Goal: Information Seeking & Learning: Learn about a topic

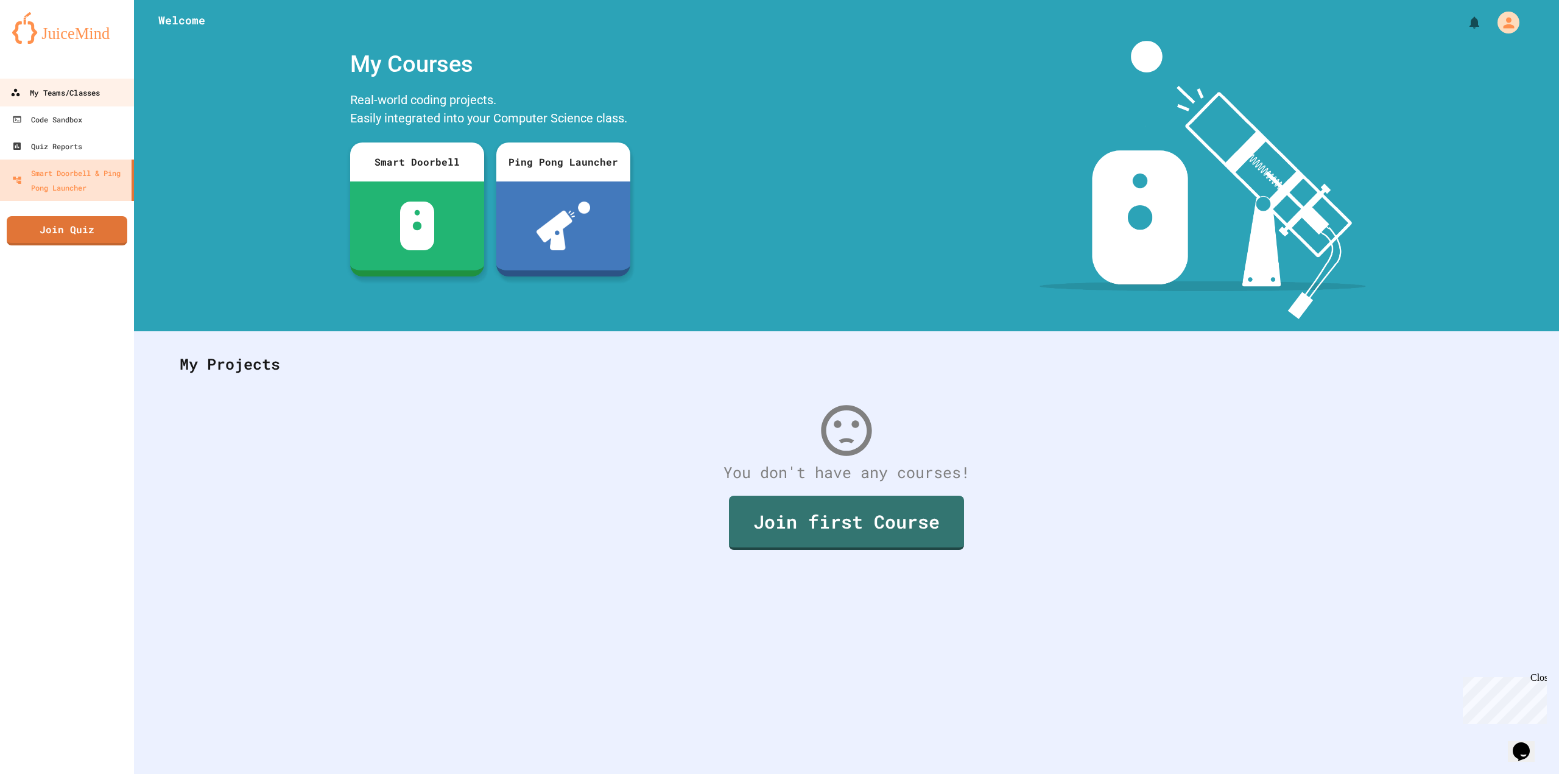
click at [87, 79] on link "My Teams/Classes" at bounding box center [67, 92] width 138 height 27
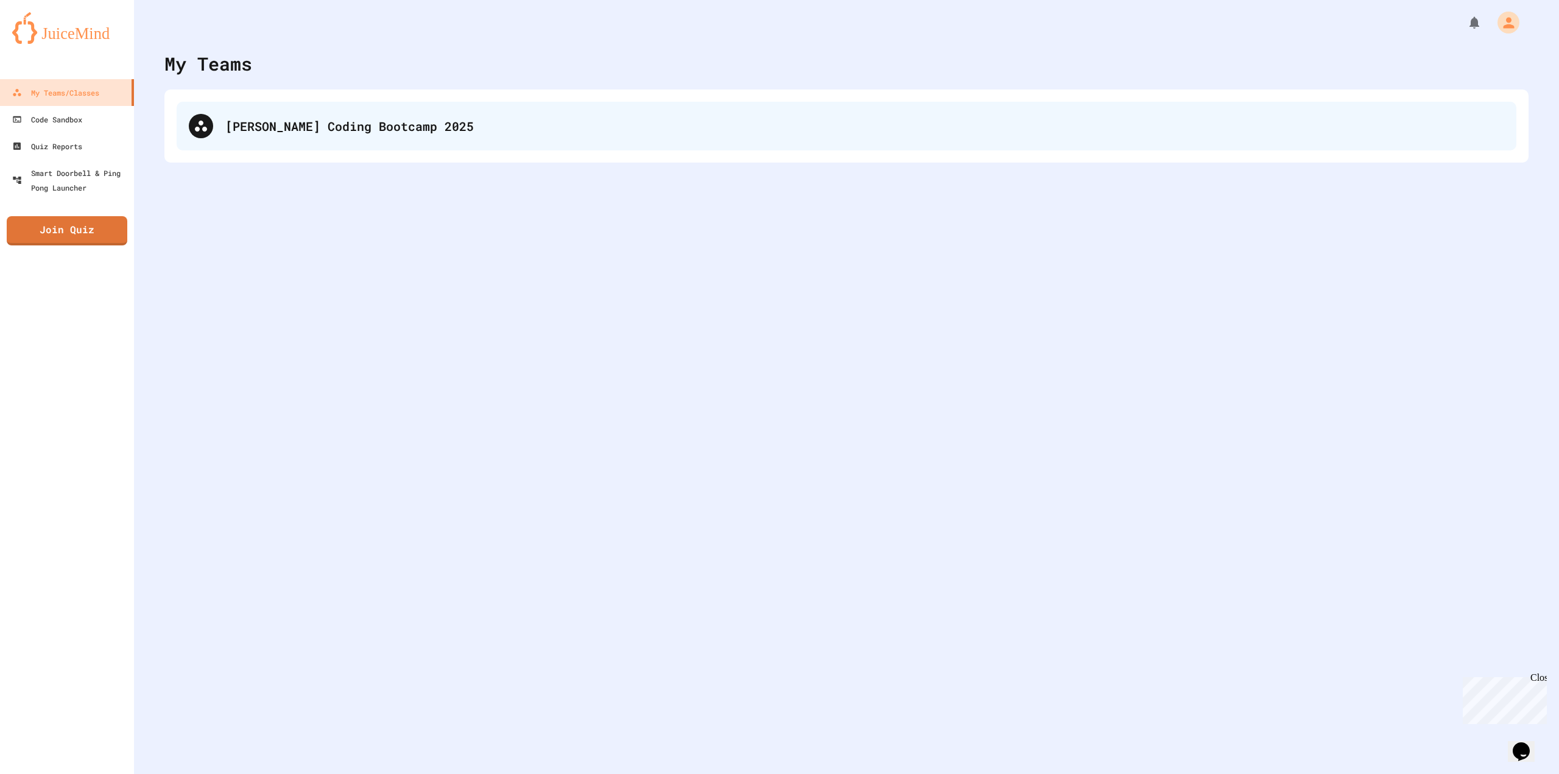
click at [382, 122] on div "[PERSON_NAME] Coding Bootcamp 2025" at bounding box center [864, 126] width 1279 height 18
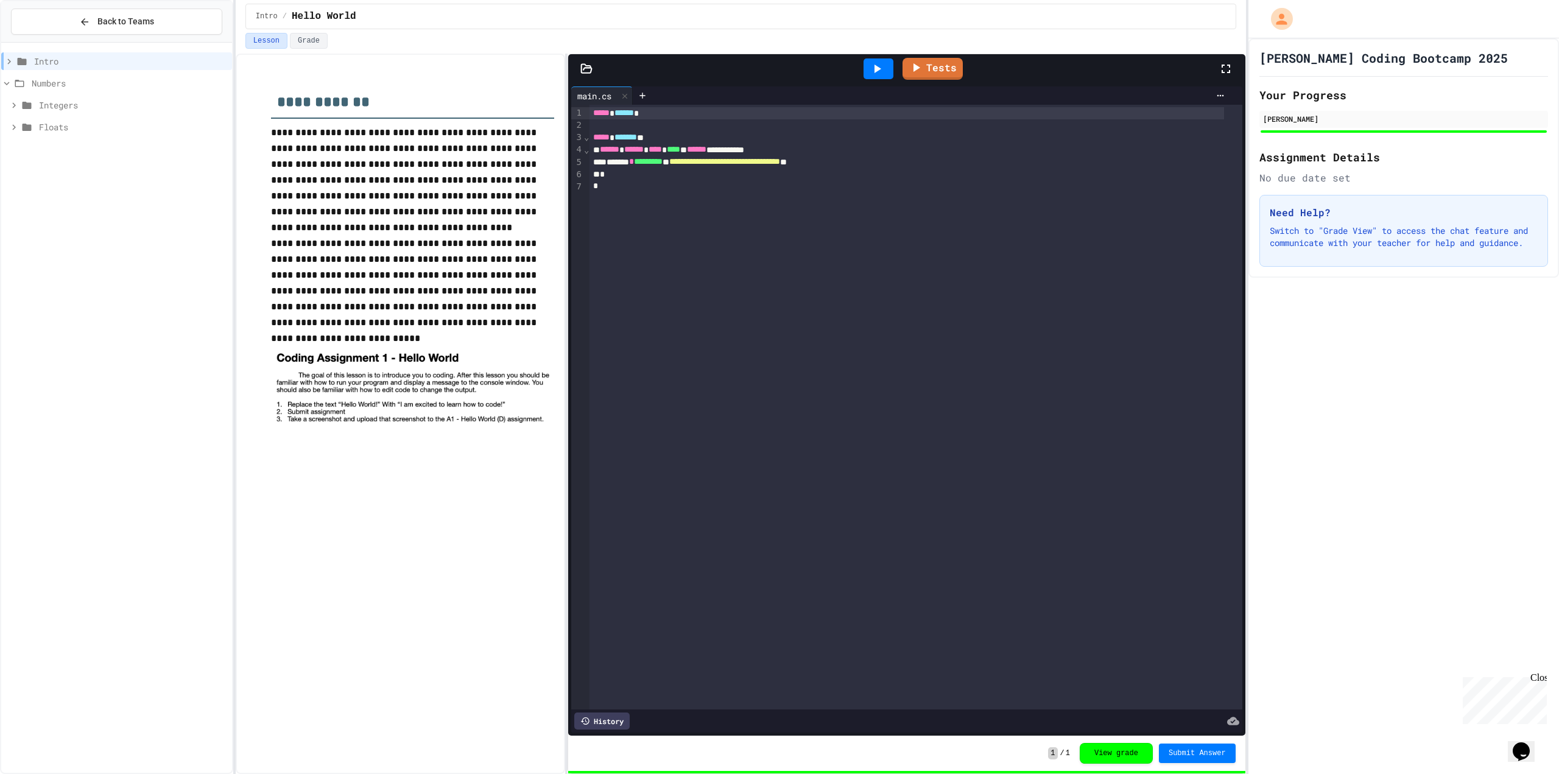
click at [85, 116] on div "Integers" at bounding box center [116, 107] width 231 height 22
click at [96, 120] on div "Floats" at bounding box center [116, 127] width 231 height 18
click at [78, 141] on div "Float Intro" at bounding box center [116, 149] width 231 height 18
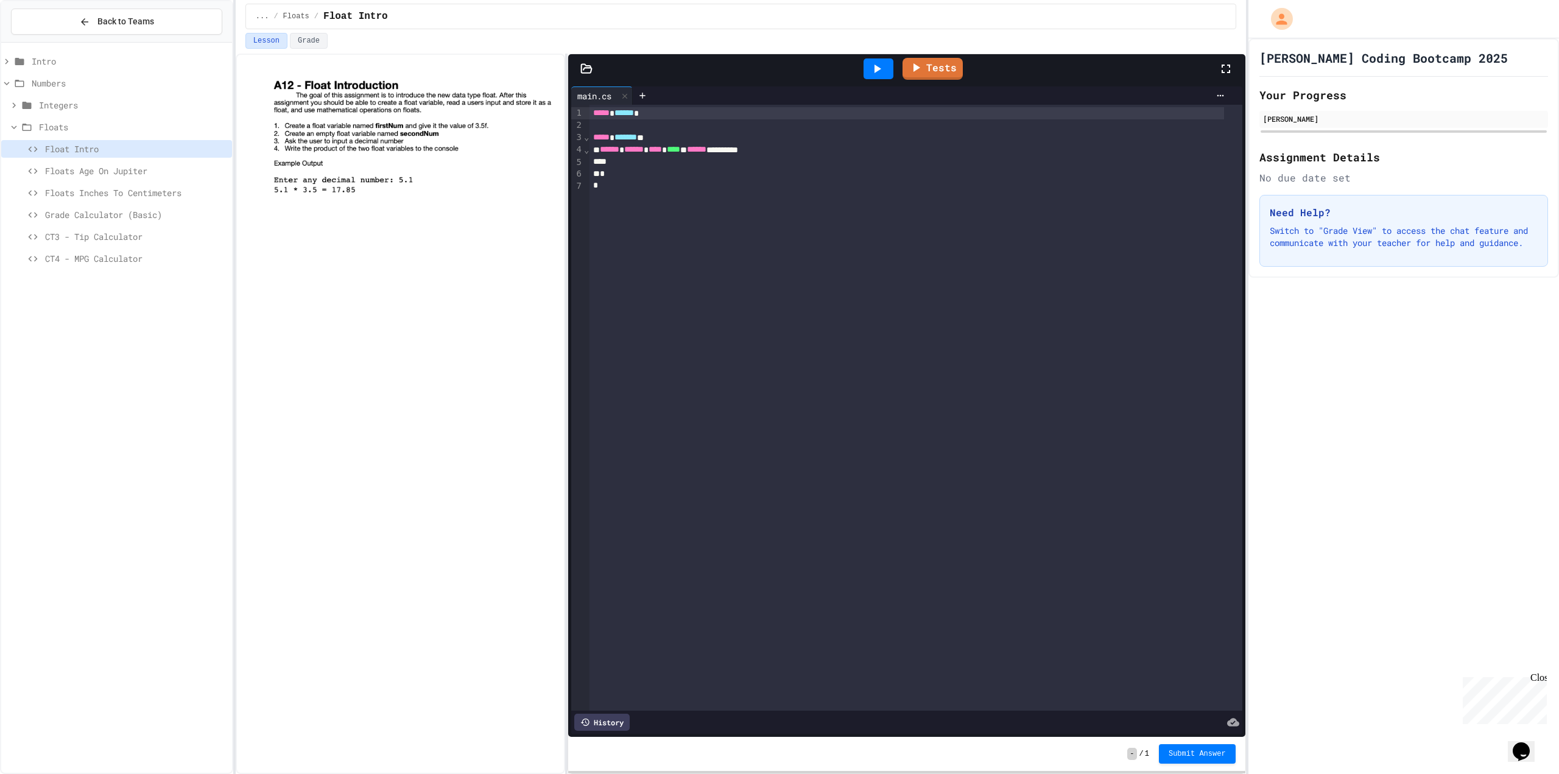
click at [89, 169] on span "Floats Age On Jupiter" at bounding box center [136, 170] width 182 height 13
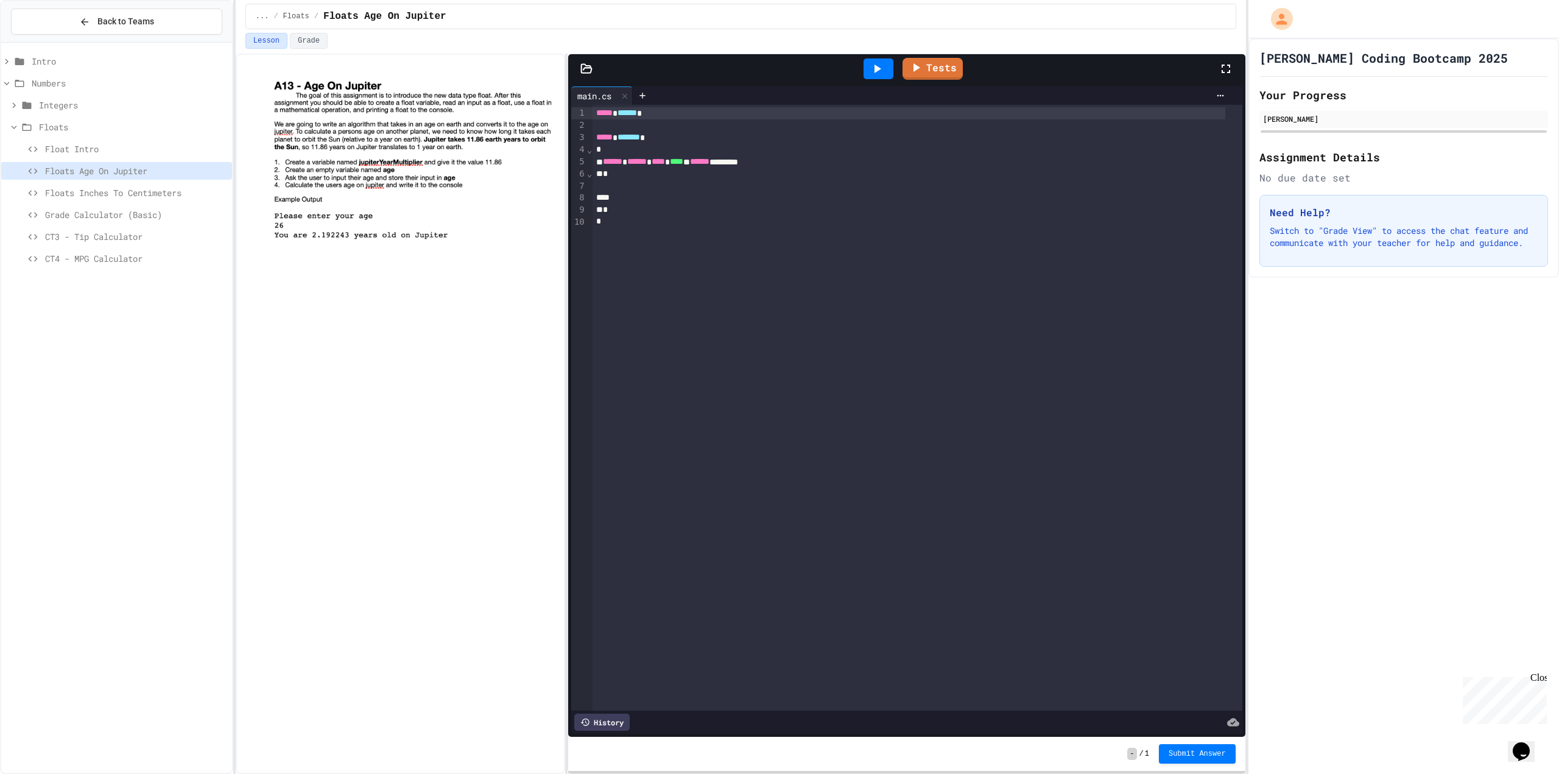
click at [155, 191] on span "Floats Inches To Centimeters" at bounding box center [136, 192] width 182 height 13
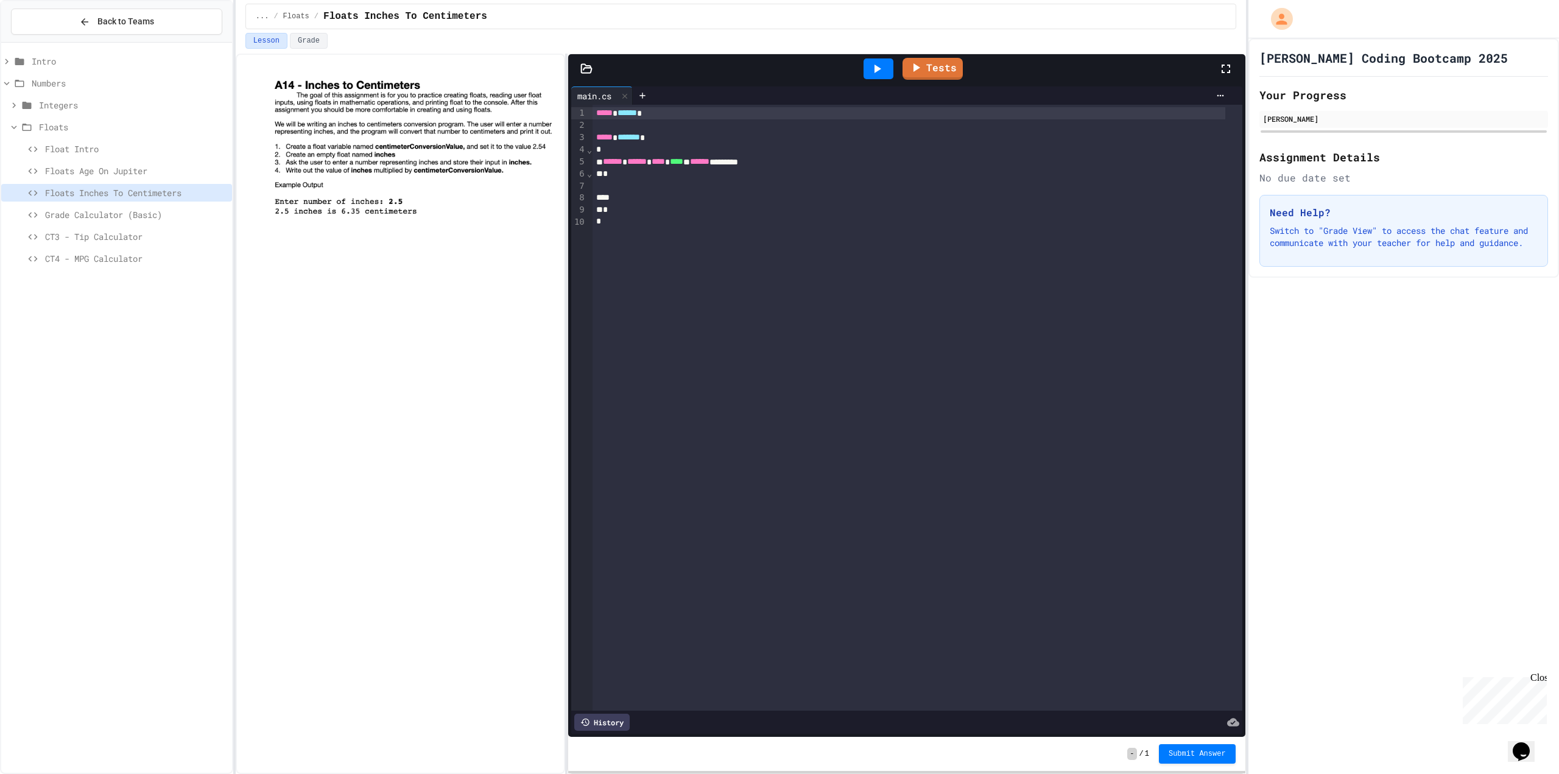
click at [122, 261] on span "CT4 - MPG Calculator" at bounding box center [136, 258] width 182 height 13
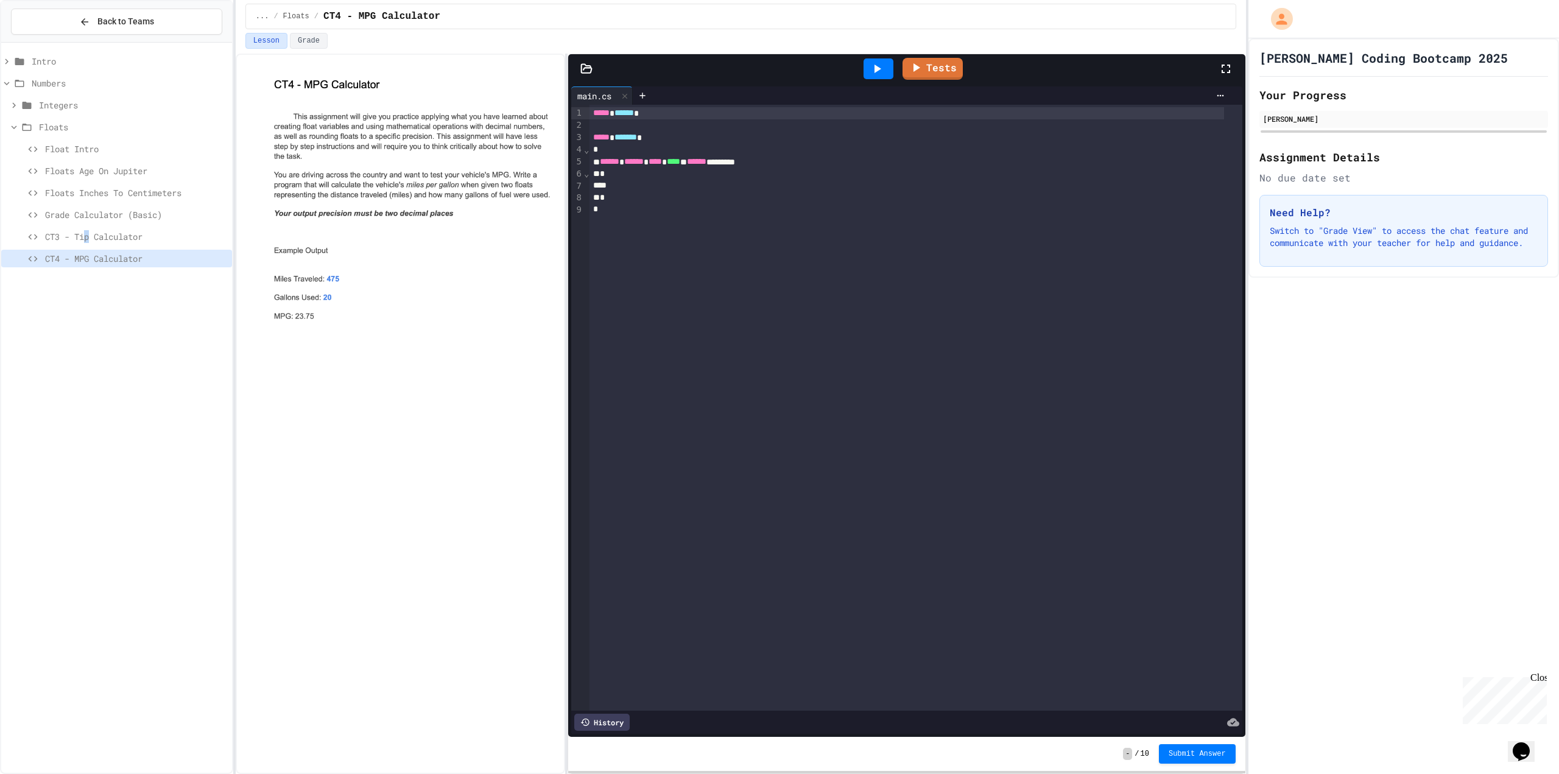
drag, startPoint x: 86, startPoint y: 233, endPoint x: 94, endPoint y: 230, distance: 8.5
click at [94, 230] on span "CT3 - Tip Calculator" at bounding box center [136, 236] width 182 height 13
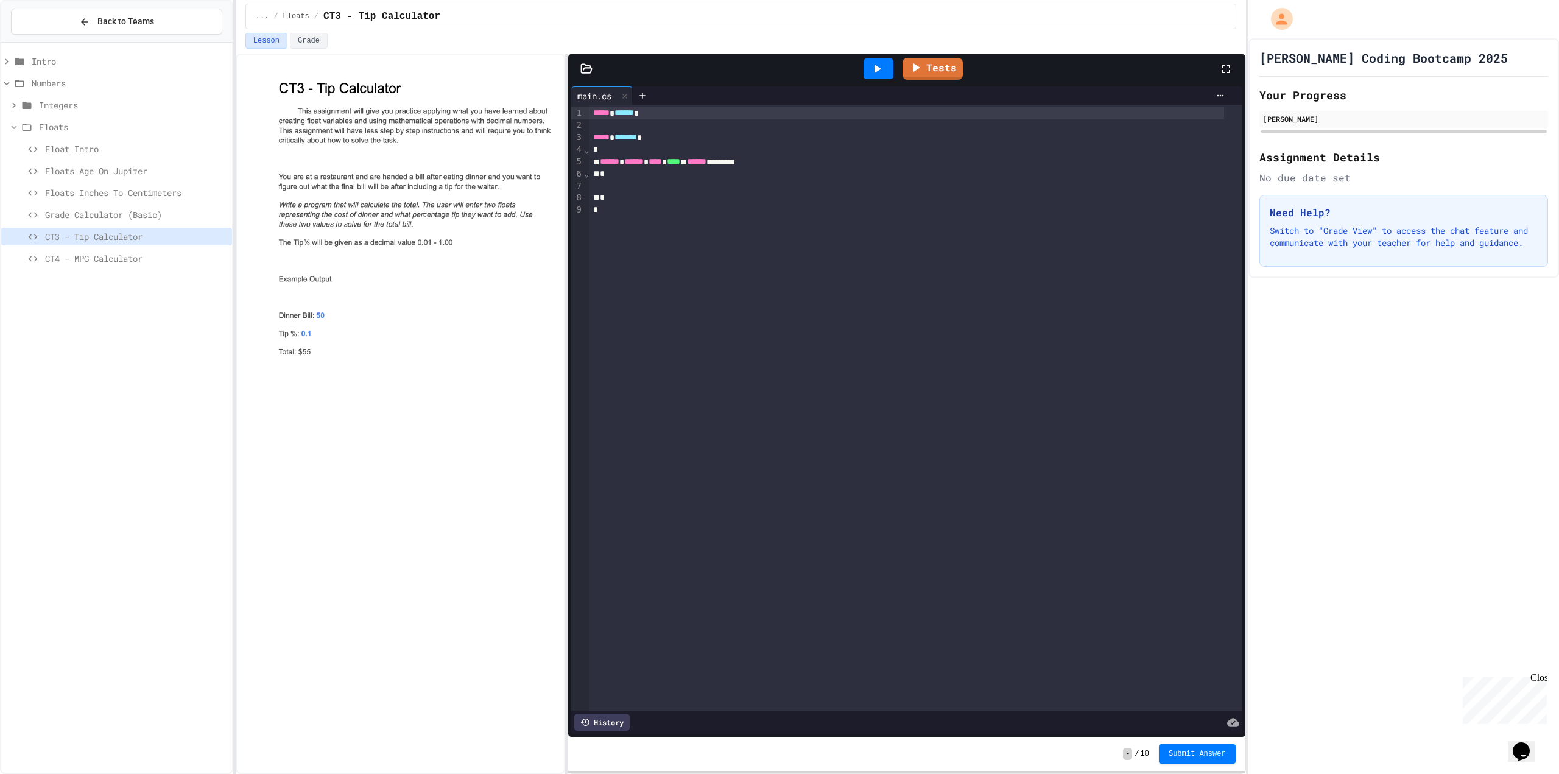
click at [15, 124] on icon at bounding box center [14, 127] width 11 height 11
click at [16, 124] on icon at bounding box center [16, 127] width 11 height 11
click at [99, 146] on span "Float Intro" at bounding box center [136, 149] width 182 height 13
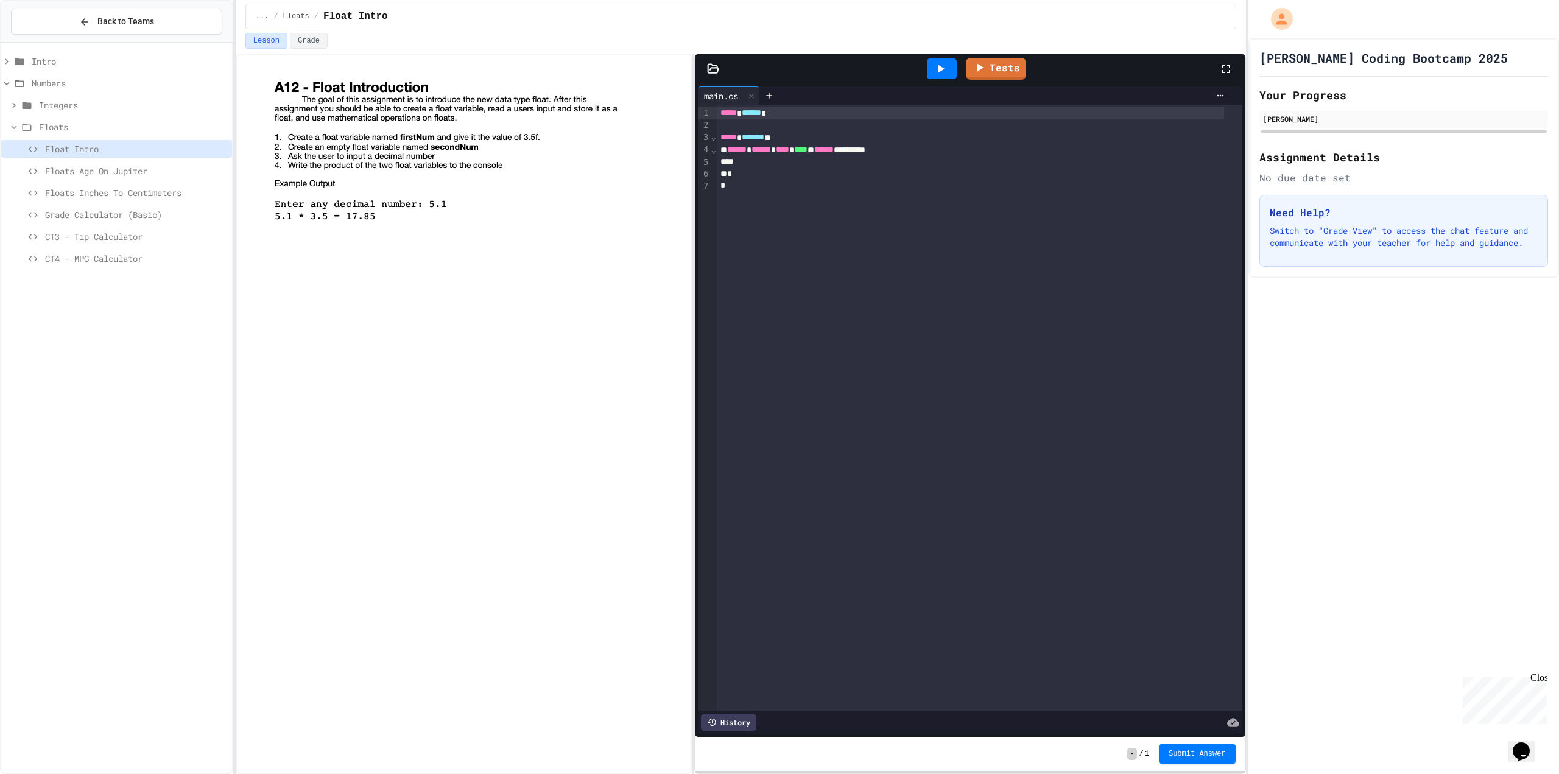
click at [695, 246] on div "**********" at bounding box center [741, 414] width 1010 height 720
click at [763, 158] on div at bounding box center [970, 162] width 507 height 12
click at [934, 63] on icon at bounding box center [940, 69] width 15 height 15
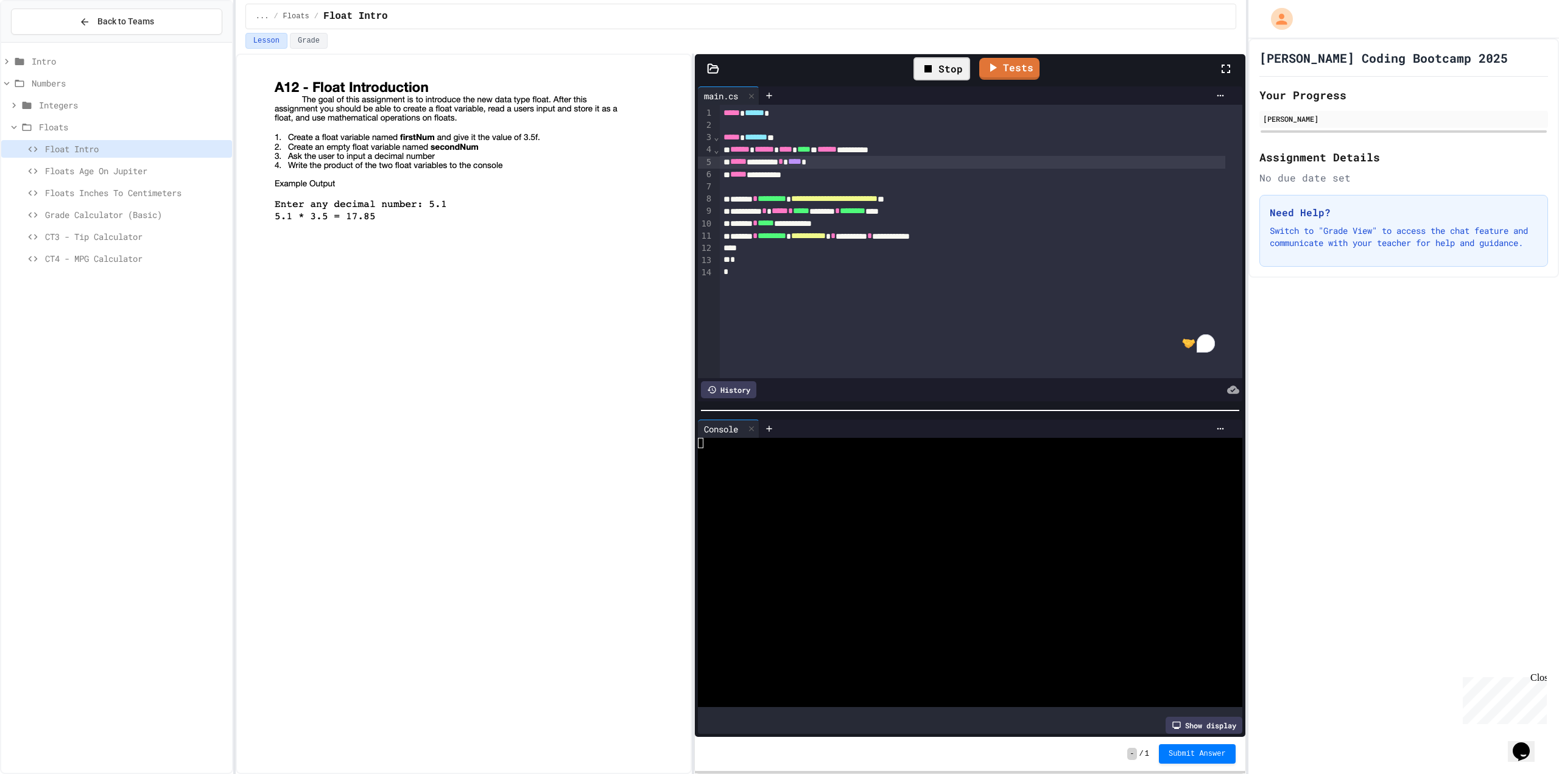
click at [842, 494] on div at bounding box center [958, 495] width 521 height 10
click at [986, 76] on link "Tests" at bounding box center [996, 66] width 55 height 23
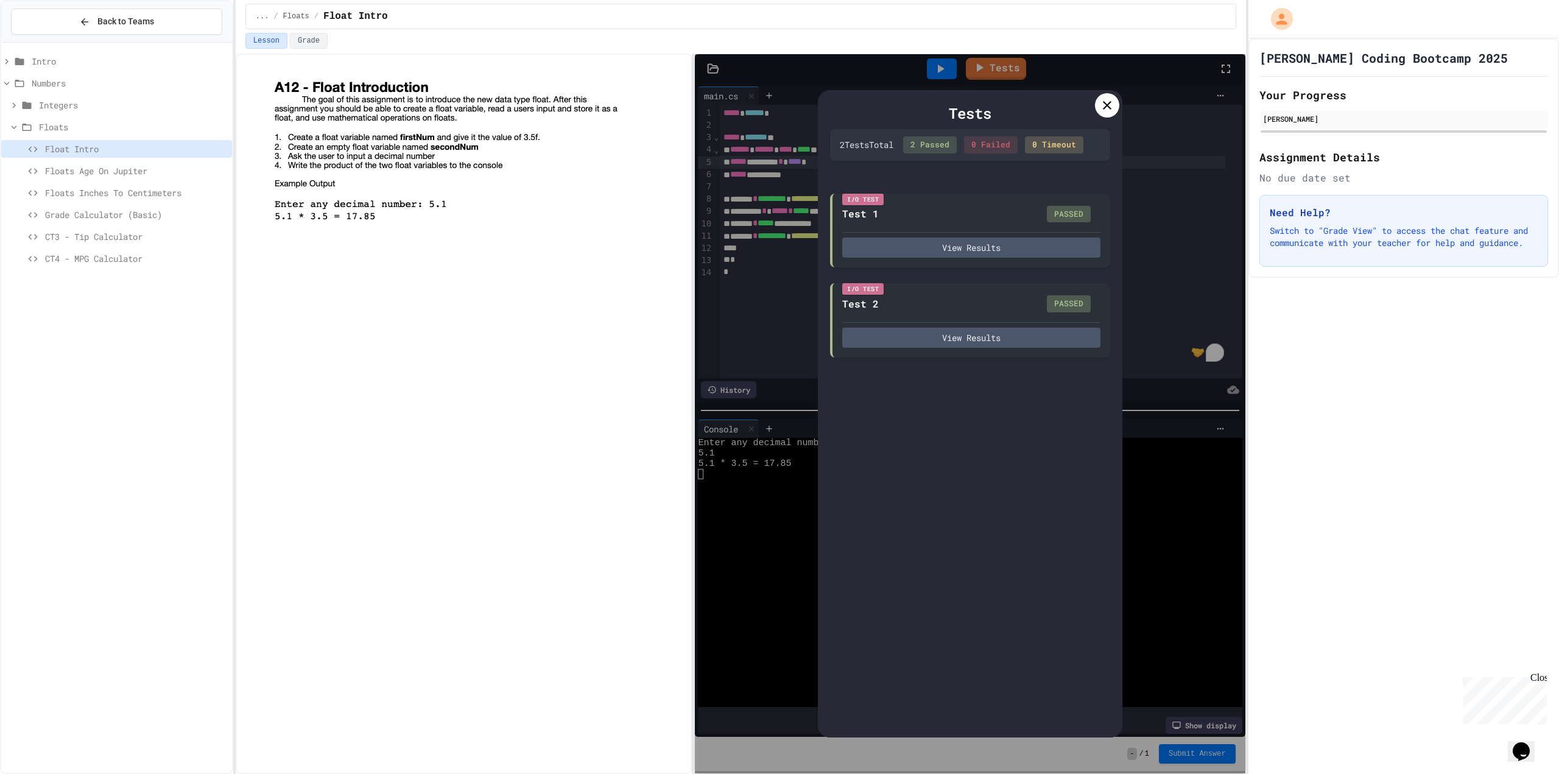
click at [1110, 102] on icon at bounding box center [1107, 105] width 15 height 15
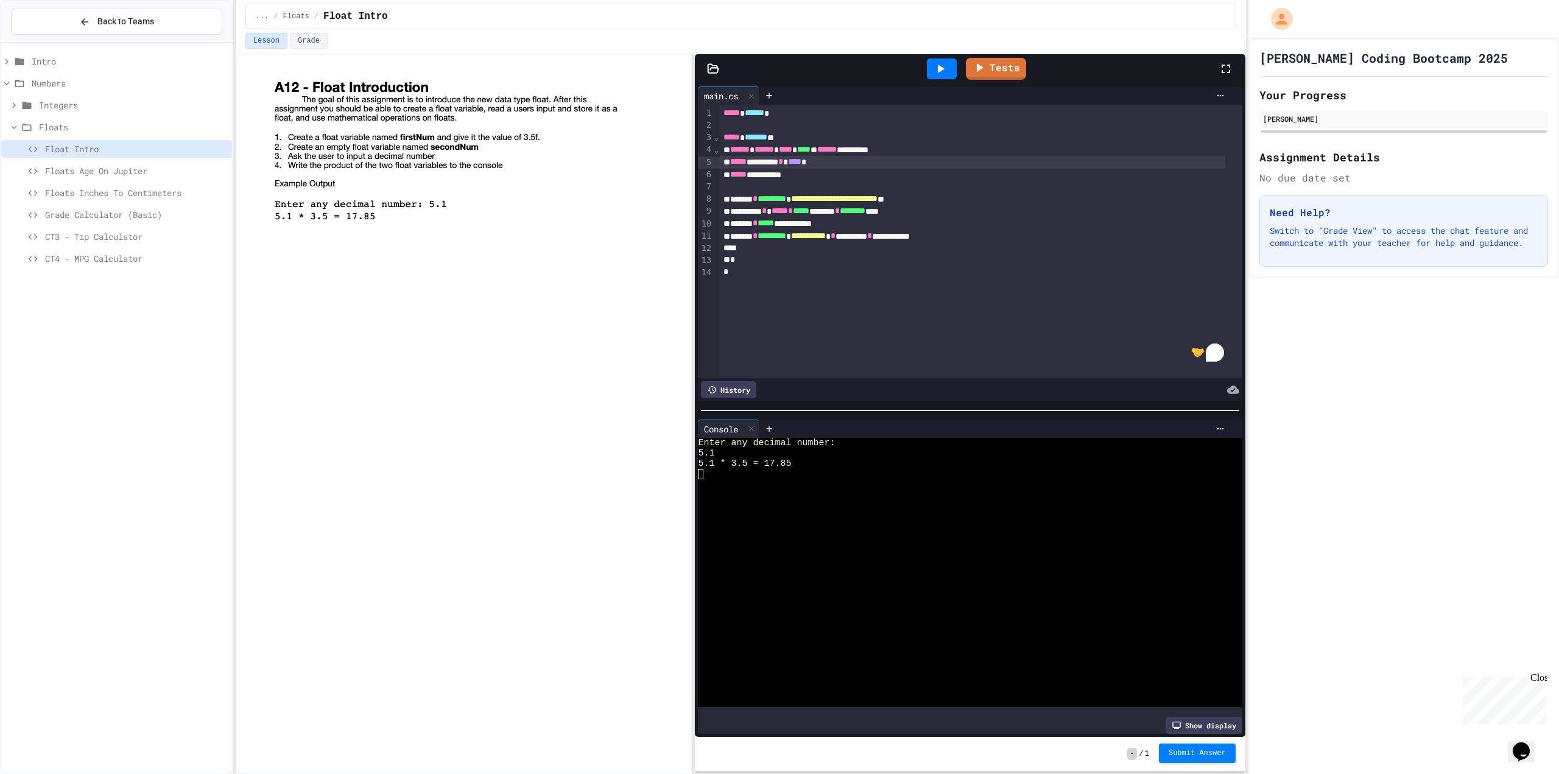
click at [1196, 756] on span "Submit Answer" at bounding box center [1197, 754] width 57 height 10
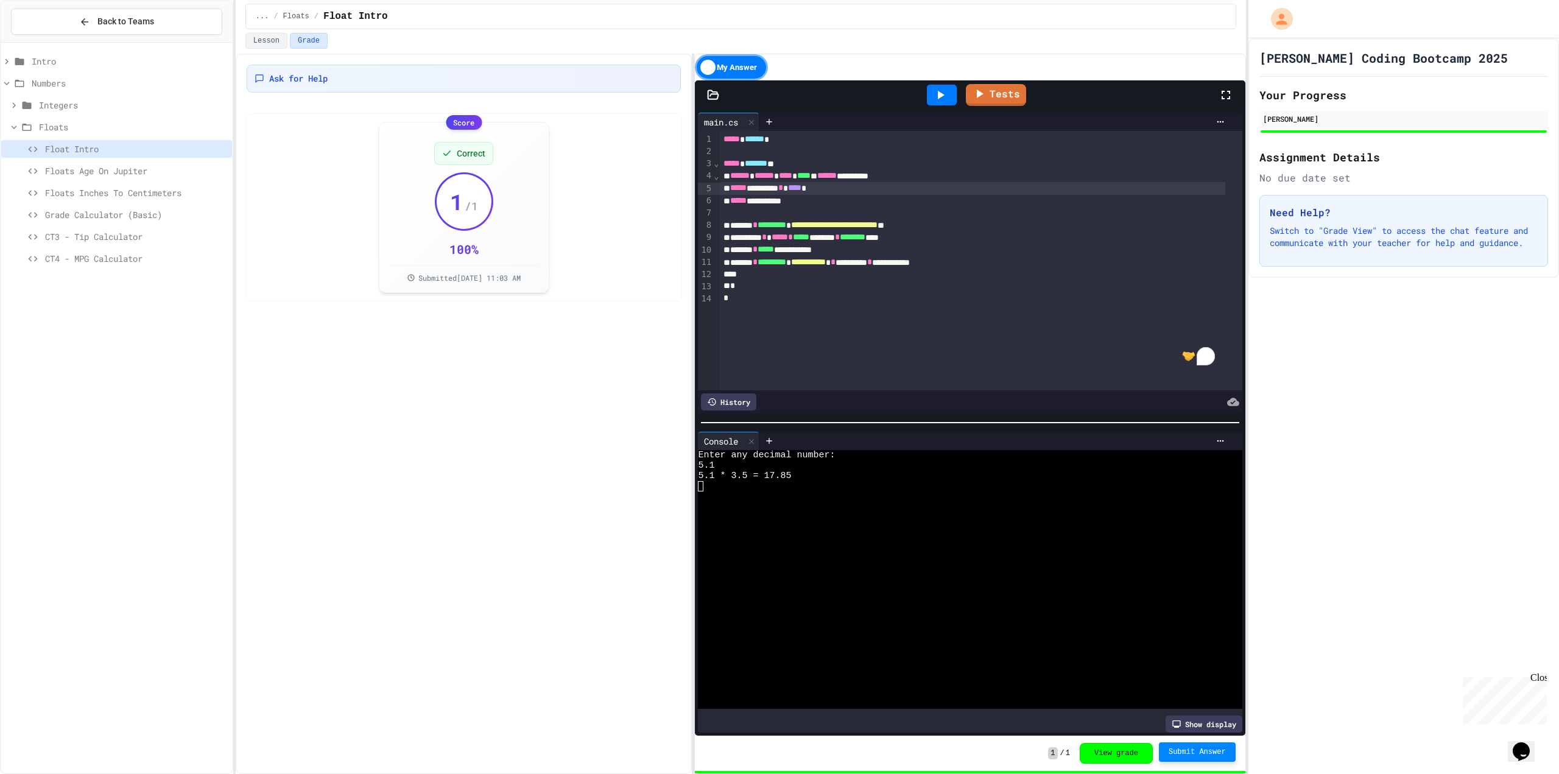
click at [147, 172] on span "Floats Age On Jupiter" at bounding box center [136, 170] width 182 height 13
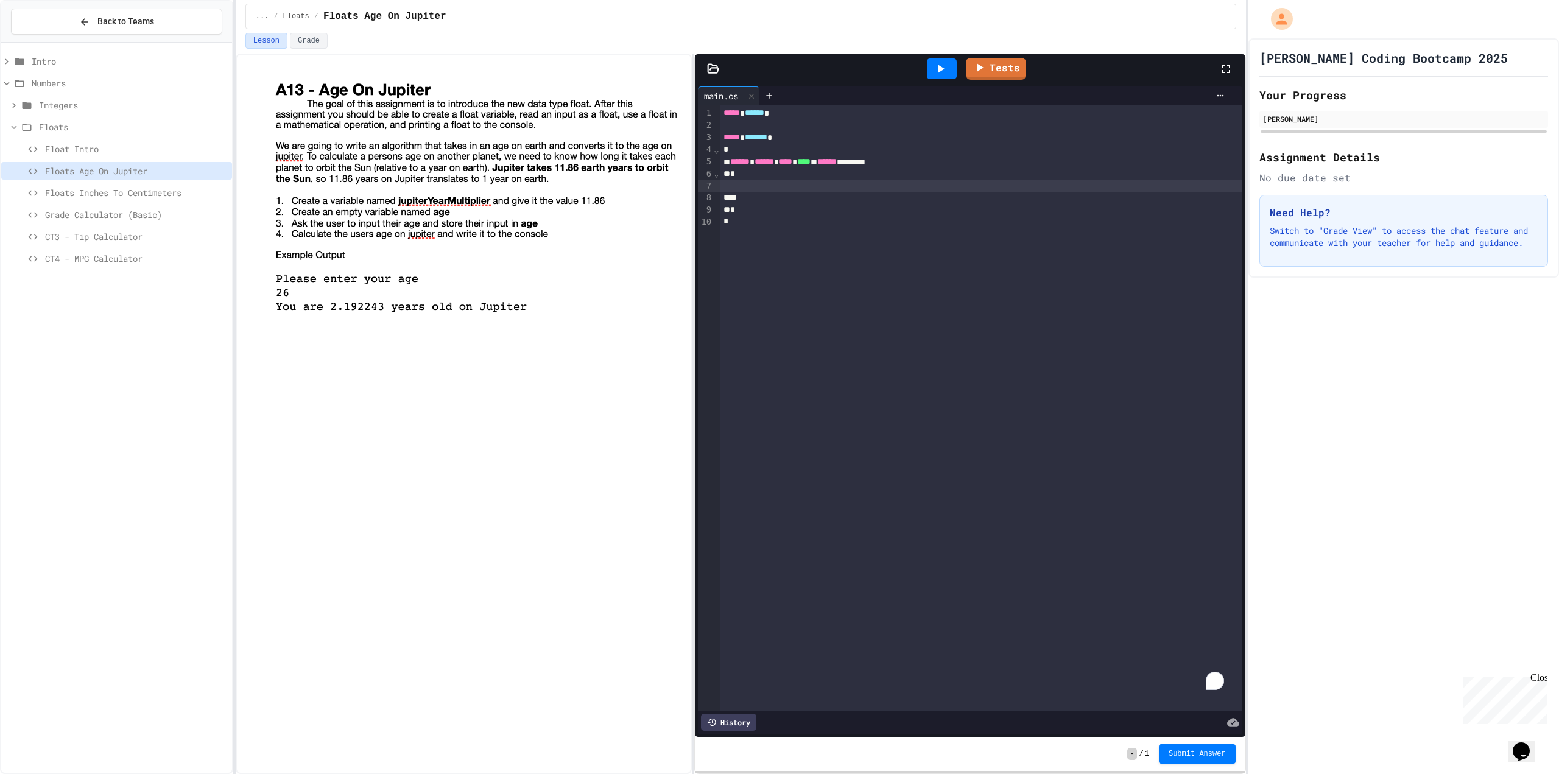
click at [766, 183] on div "To enrich screen reader interactions, please activate Accessibility in Grammarl…" at bounding box center [981, 186] width 523 height 12
click at [746, 186] on div "To enrich screen reader interactions, please activate Accessibility in Grammarl…" at bounding box center [981, 186] width 523 height 12
click at [947, 70] on icon at bounding box center [940, 69] width 15 height 15
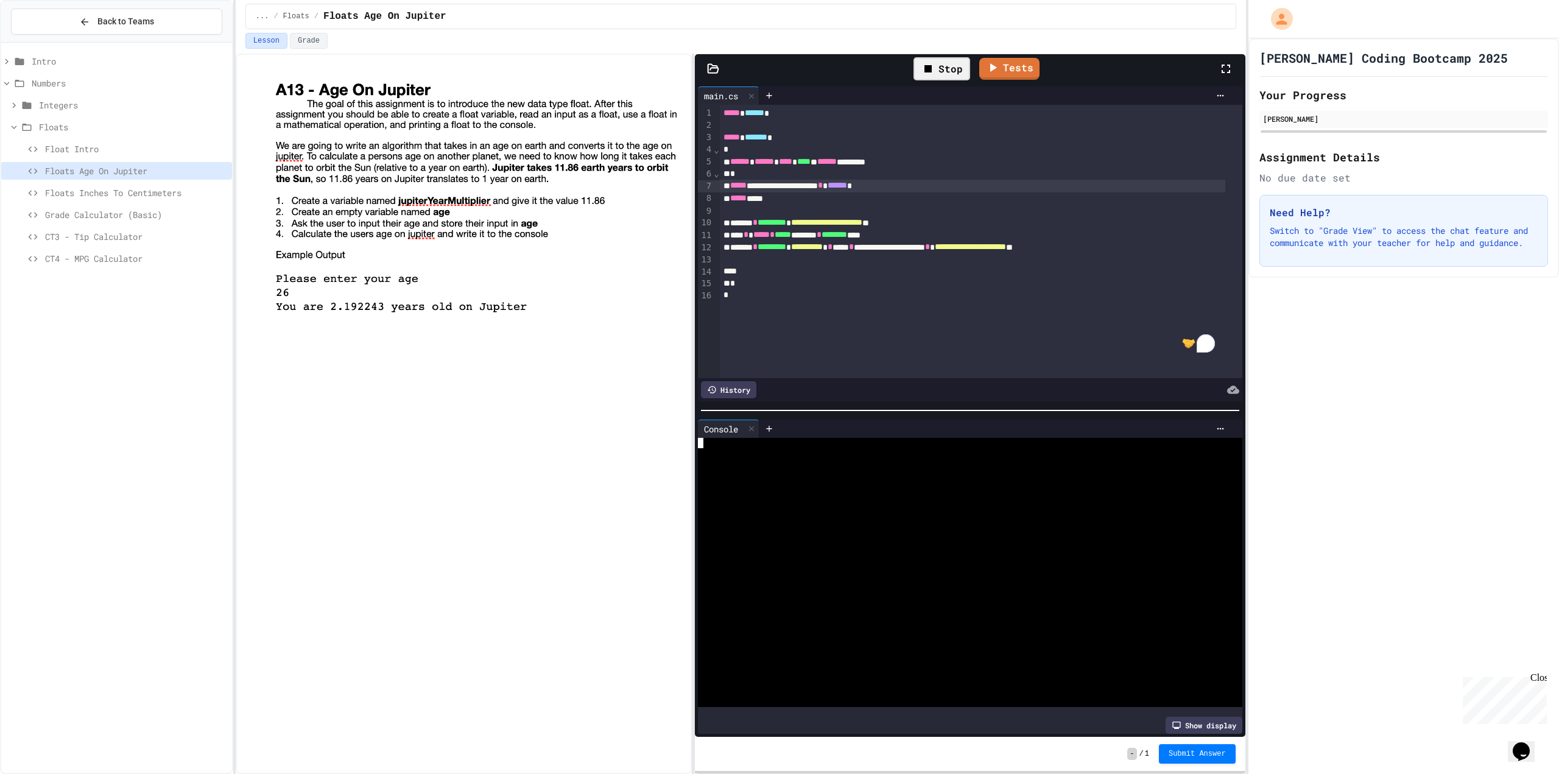
drag, startPoint x: 946, startPoint y: 467, endPoint x: 944, endPoint y: 473, distance: 6.6
click at [944, 473] on div at bounding box center [958, 474] width 521 height 10
click at [978, 68] on icon at bounding box center [981, 66] width 6 height 9
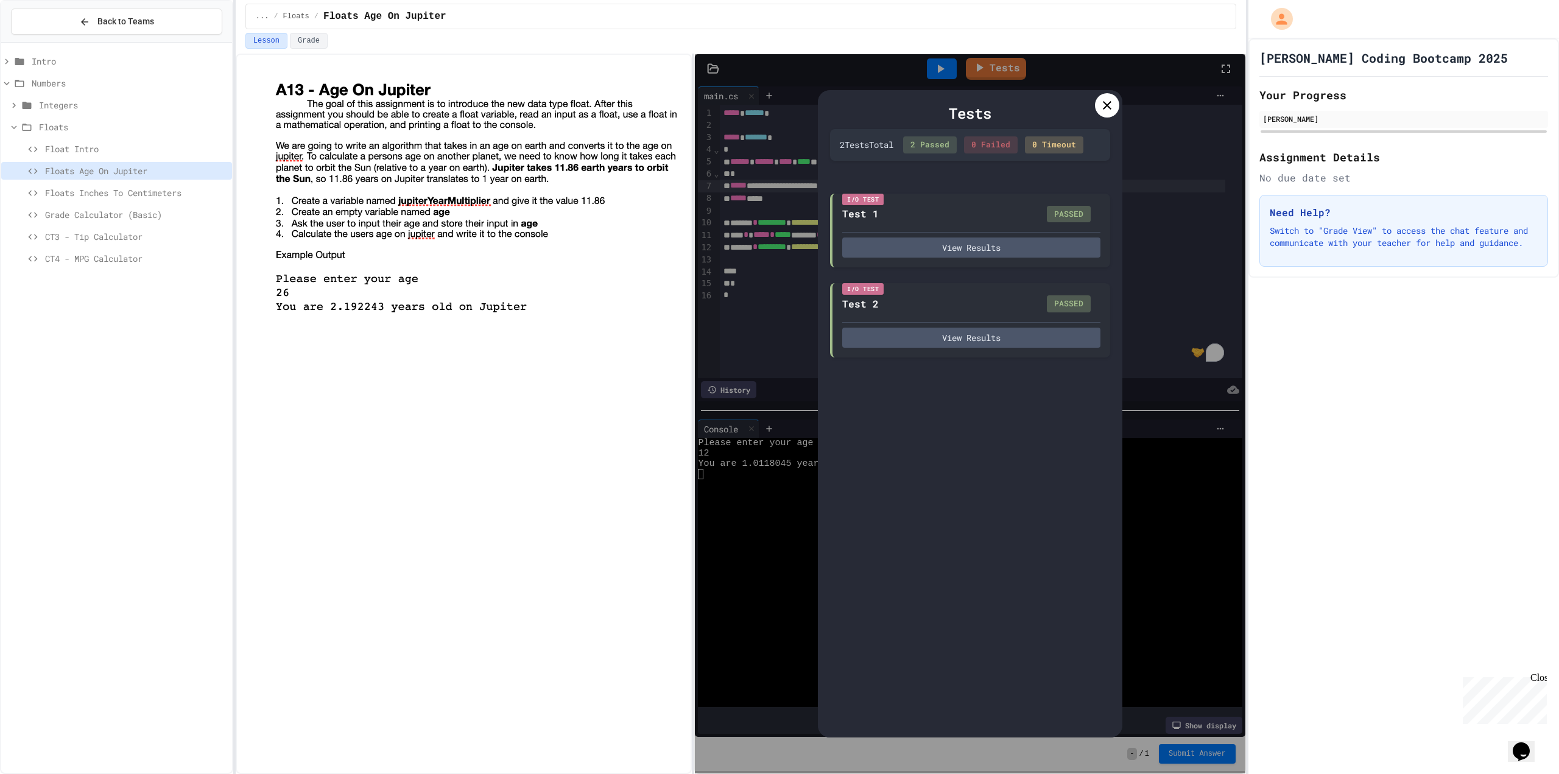
click at [1094, 113] on div "Tests" at bounding box center [970, 113] width 280 height 22
click at [1102, 108] on icon at bounding box center [1107, 105] width 15 height 15
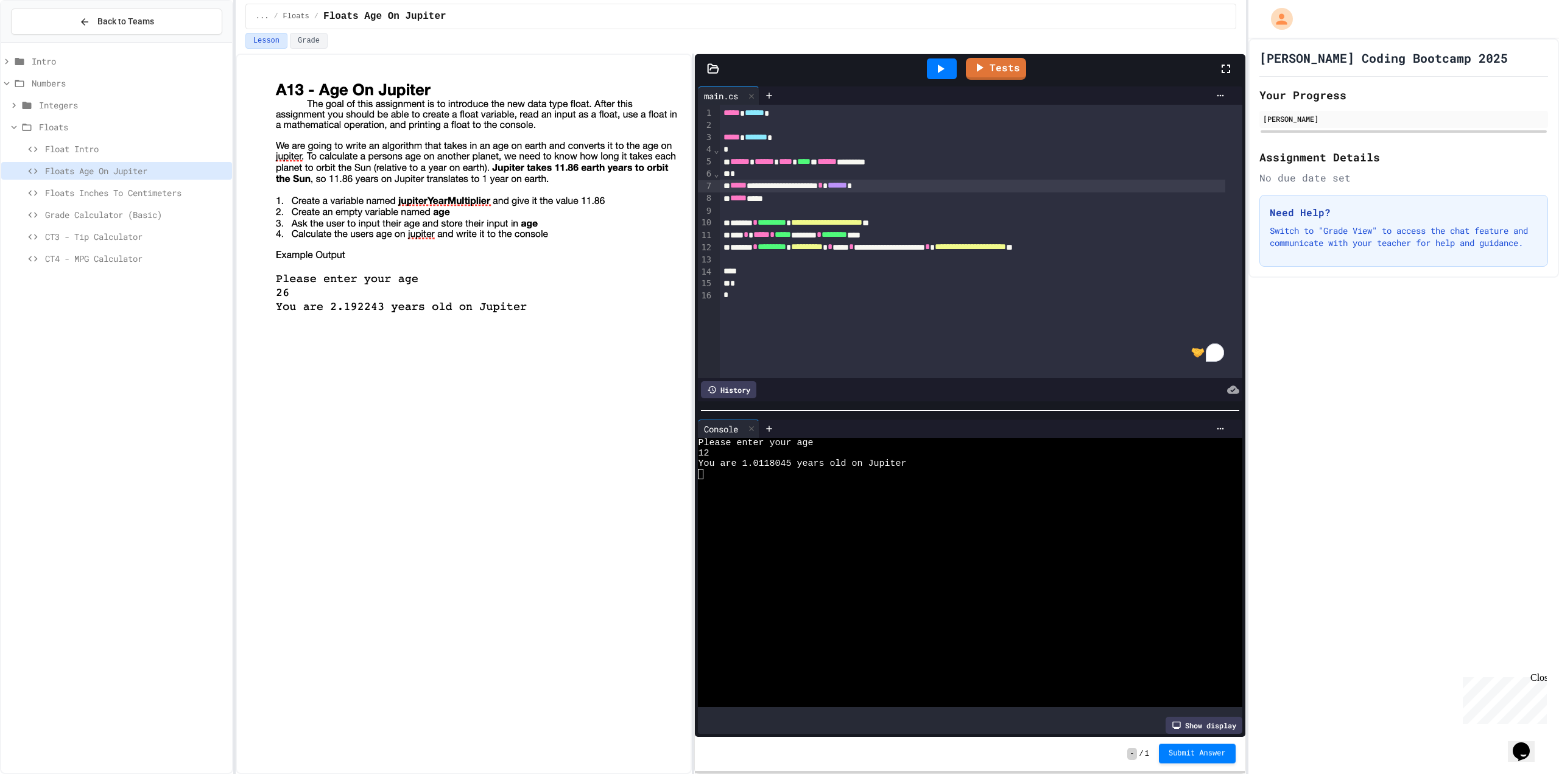
click at [1202, 763] on div "Submit Answer" at bounding box center [1197, 753] width 77 height 19
click at [1185, 753] on span "Submit Answer" at bounding box center [1197, 753] width 57 height 10
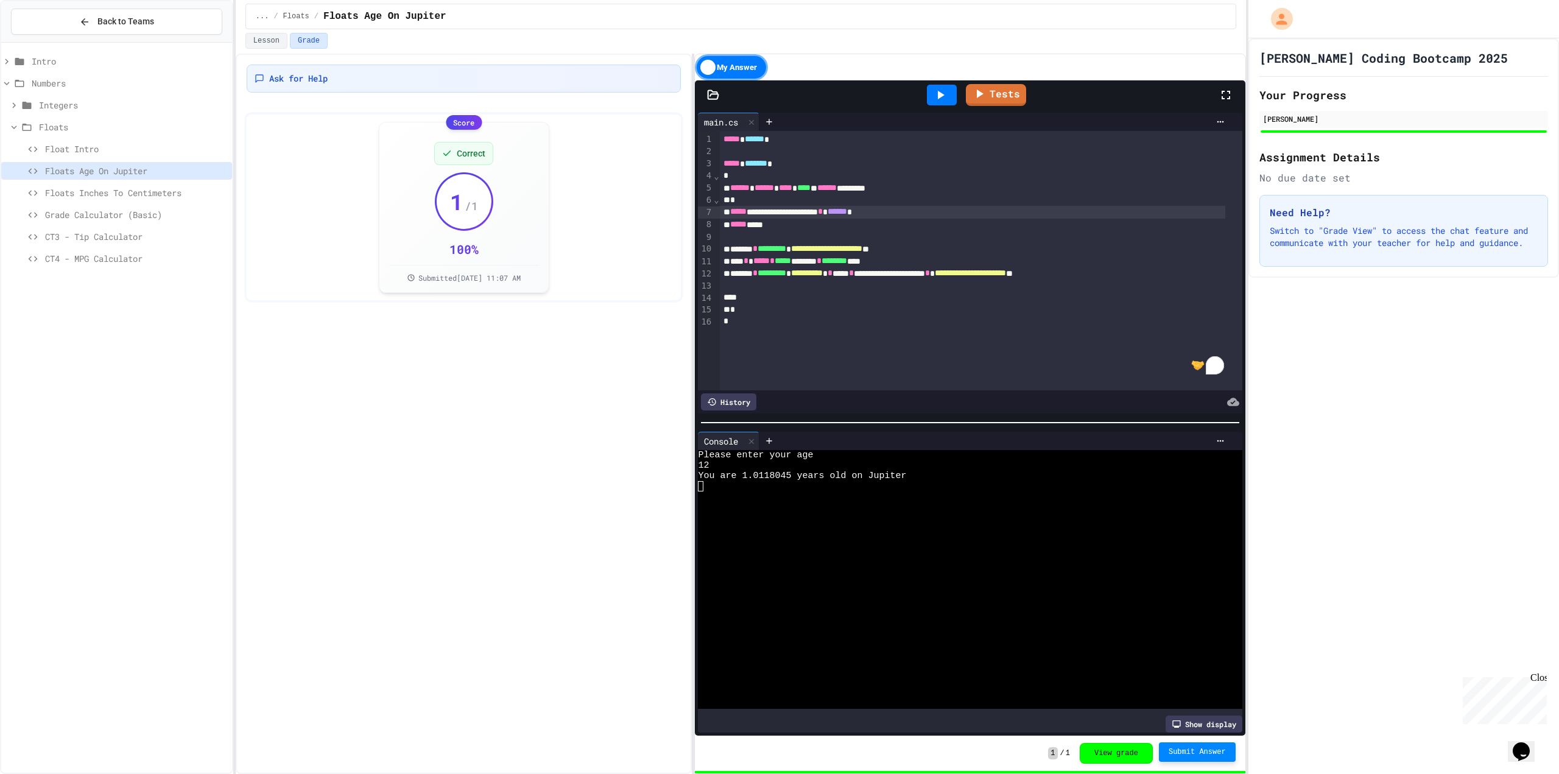
click at [166, 190] on span "Floats Inches To Centimeters" at bounding box center [136, 192] width 182 height 13
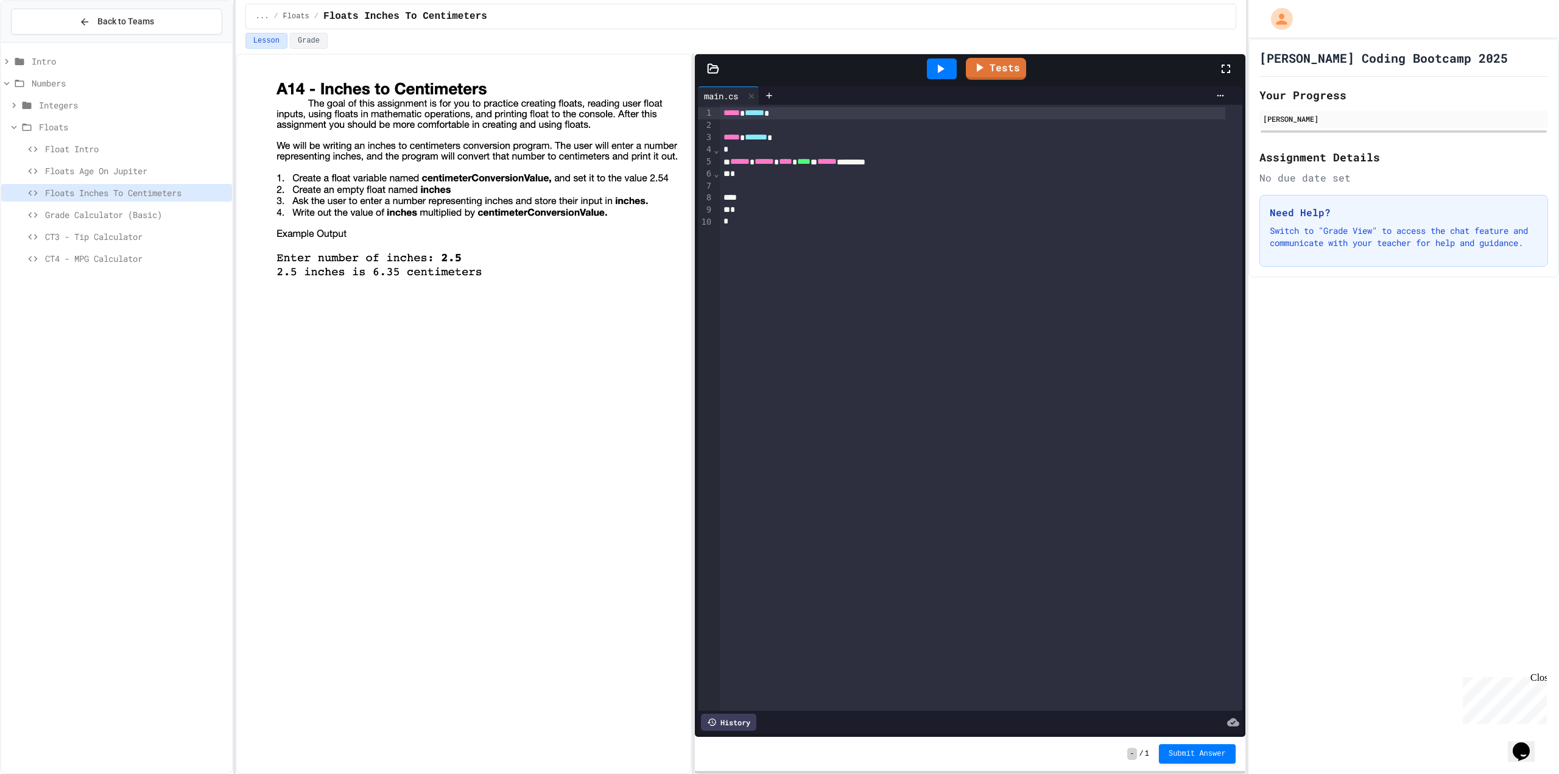
click at [722, 185] on div at bounding box center [981, 186] width 523 height 12
click at [745, 199] on div "To enrich screen reader interactions, please activate Accessibility in Grammarl…" at bounding box center [972, 198] width 505 height 12
click at [739, 190] on div "To enrich screen reader interactions, please activate Accessibility in Grammarl…" at bounding box center [981, 186] width 523 height 12
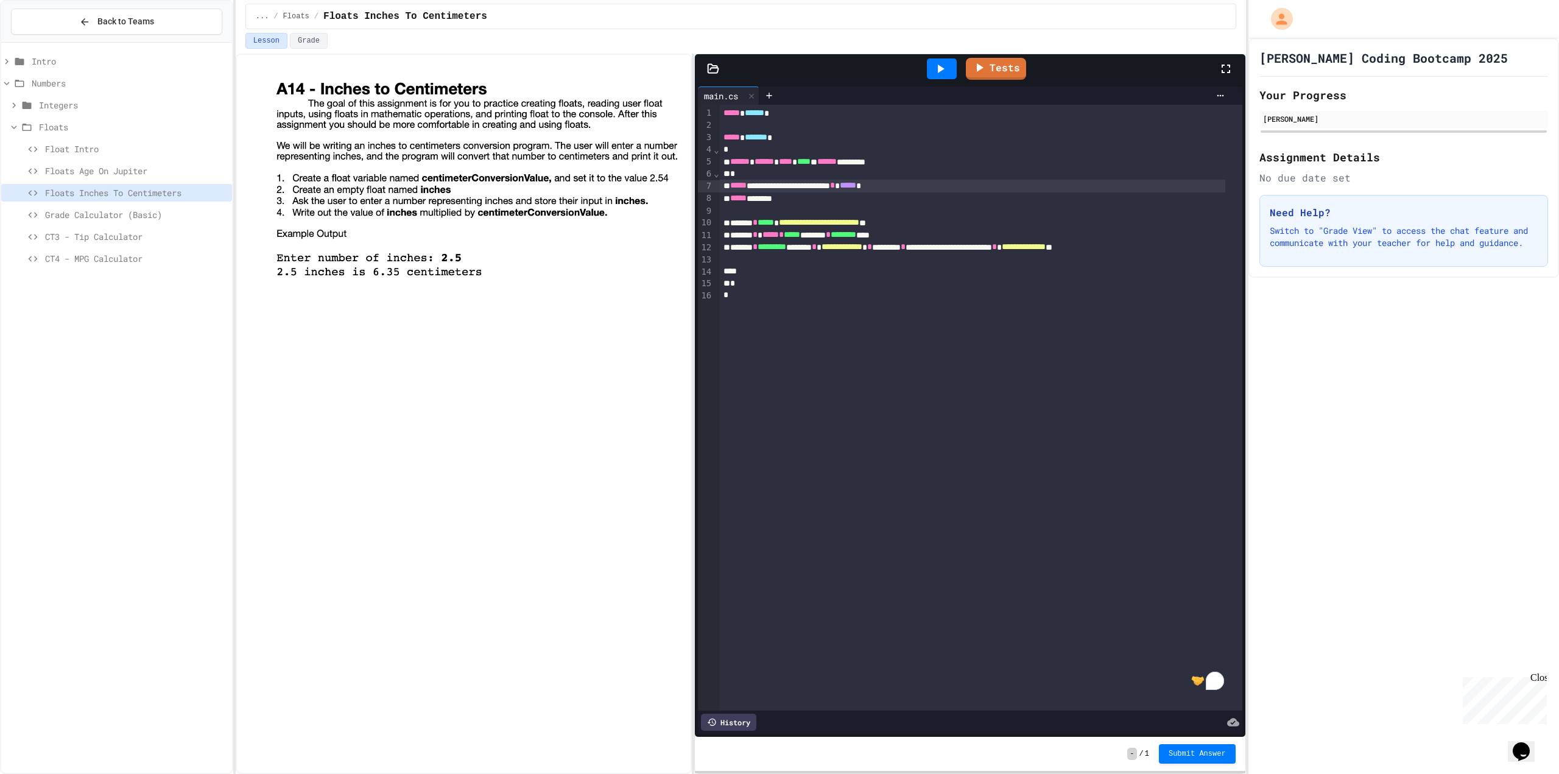
click at [954, 70] on div at bounding box center [942, 68] width 30 height 21
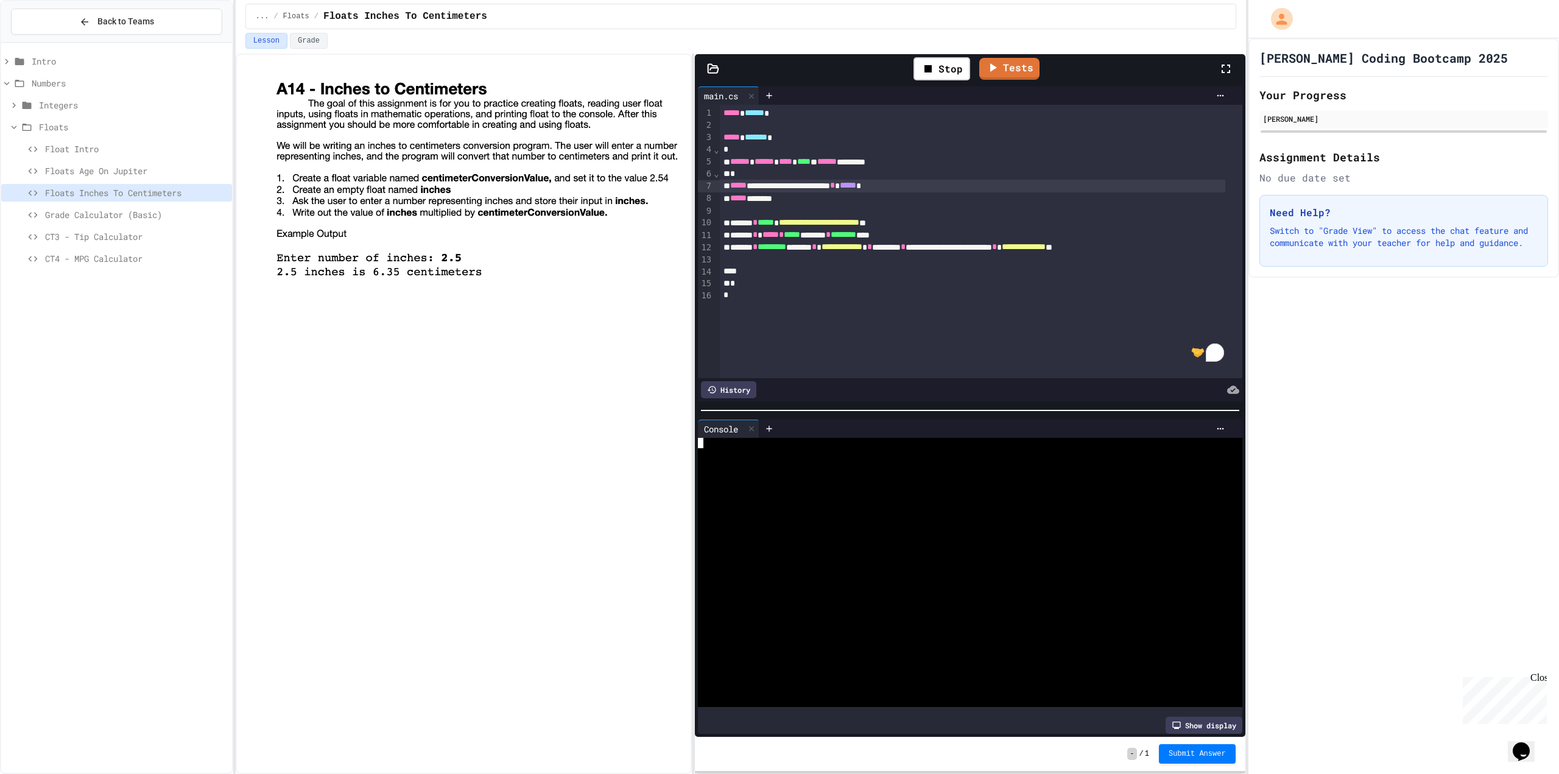
click at [756, 481] on div at bounding box center [958, 484] width 521 height 10
click at [1001, 70] on link "Tests" at bounding box center [996, 67] width 58 height 23
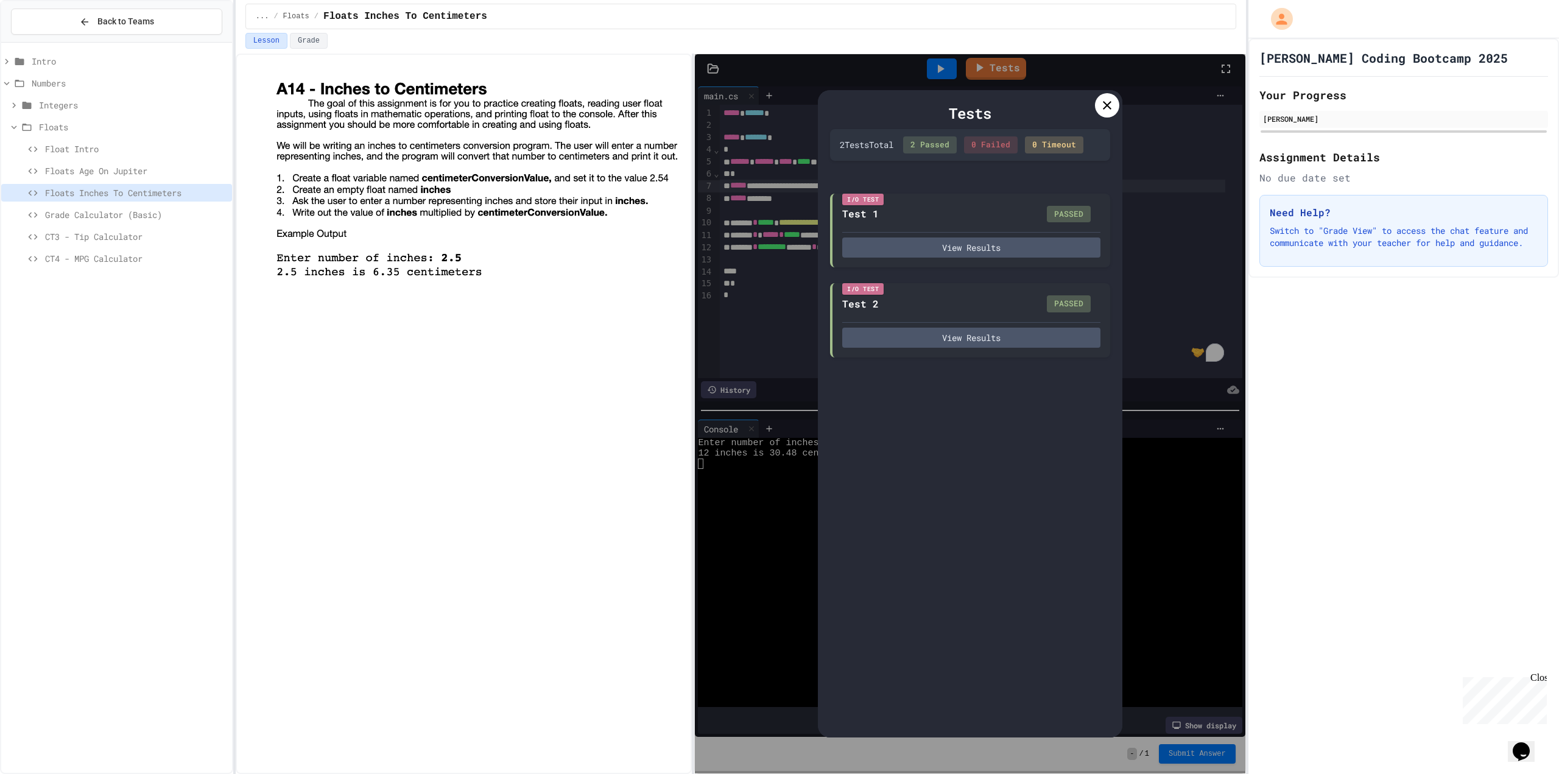
click at [1101, 111] on icon at bounding box center [1107, 105] width 15 height 15
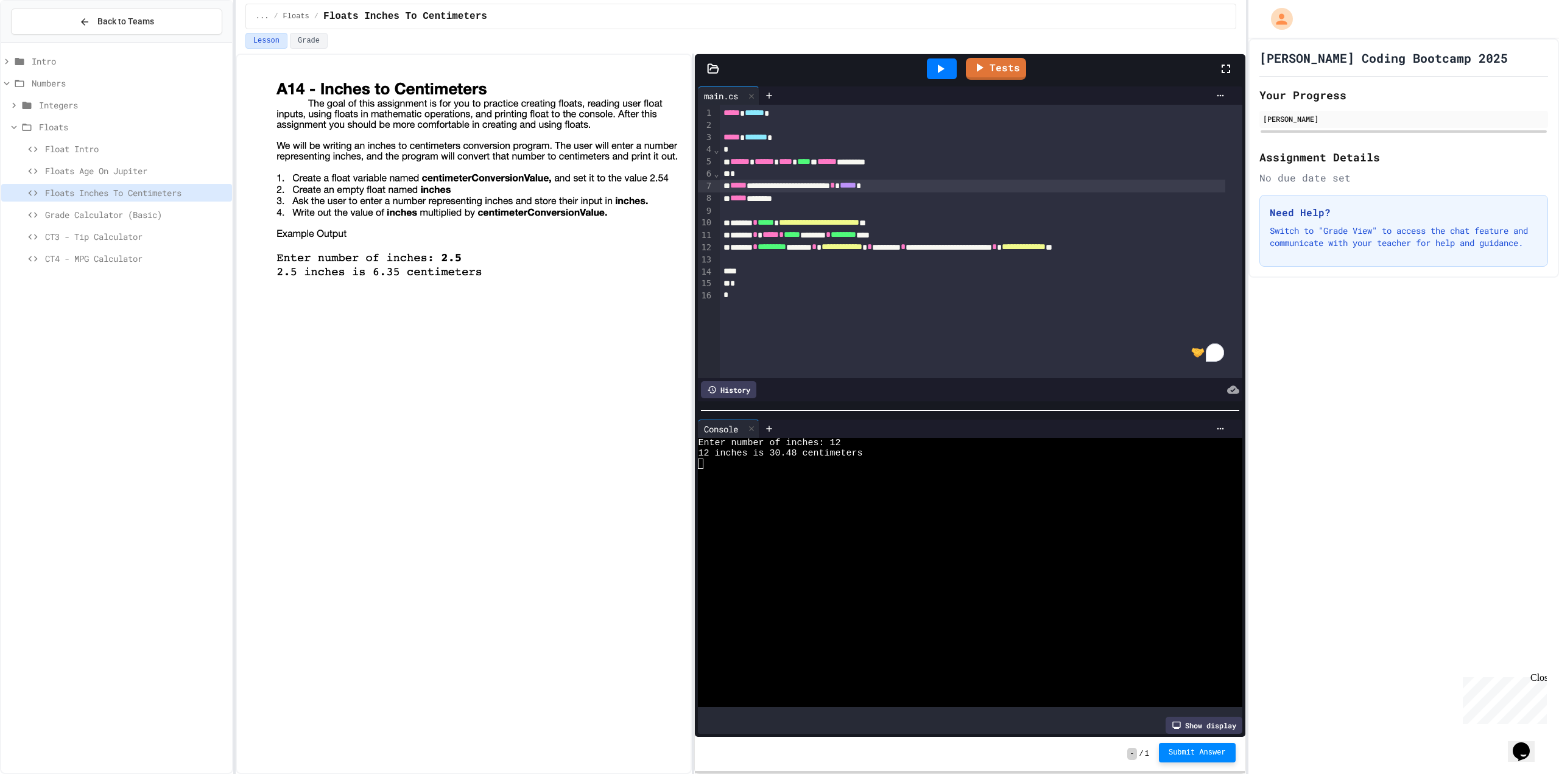
click at [1224, 749] on span "Submit Answer" at bounding box center [1197, 753] width 57 height 10
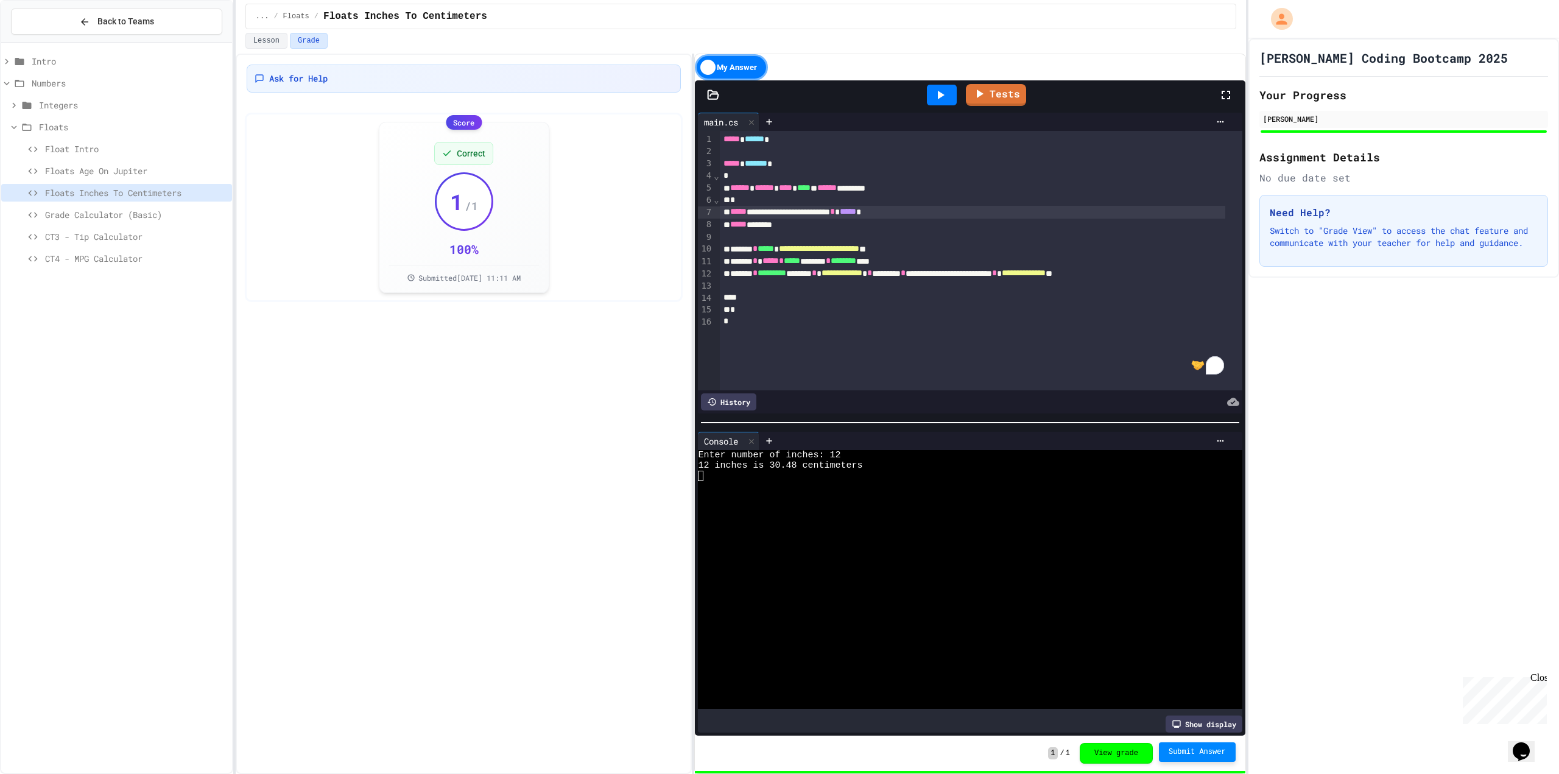
click at [160, 217] on span "Grade Calculator (Basic)" at bounding box center [136, 214] width 182 height 13
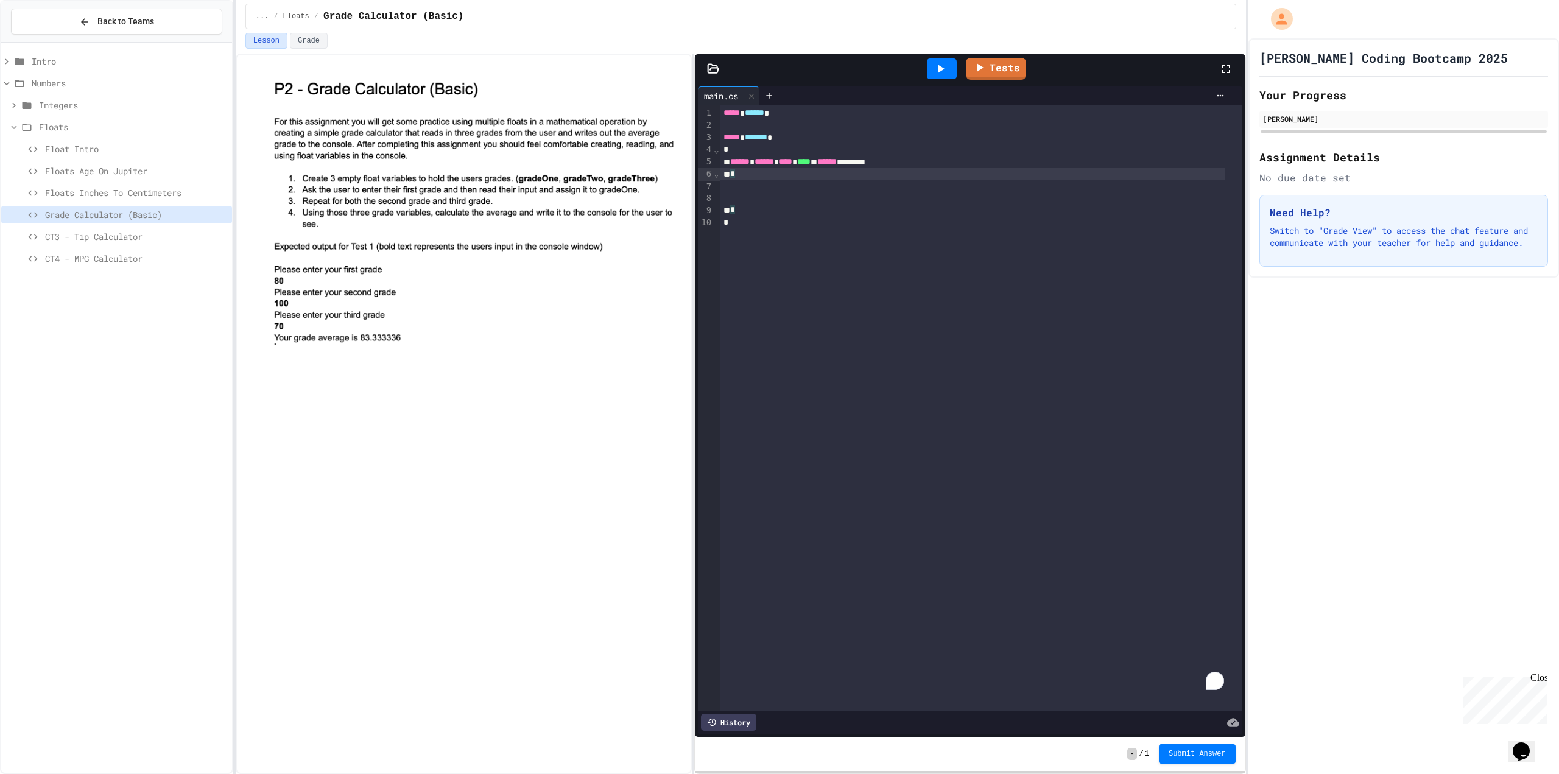
click at [752, 179] on div "*" at bounding box center [972, 174] width 505 height 12
click at [739, 188] on div "To enrich screen reader interactions, please activate Accessibility in Grammarl…" at bounding box center [981, 186] width 523 height 12
click at [758, 183] on div "To enrich screen reader interactions, please activate Accessibility in Grammarl…" at bounding box center [981, 186] width 523 height 12
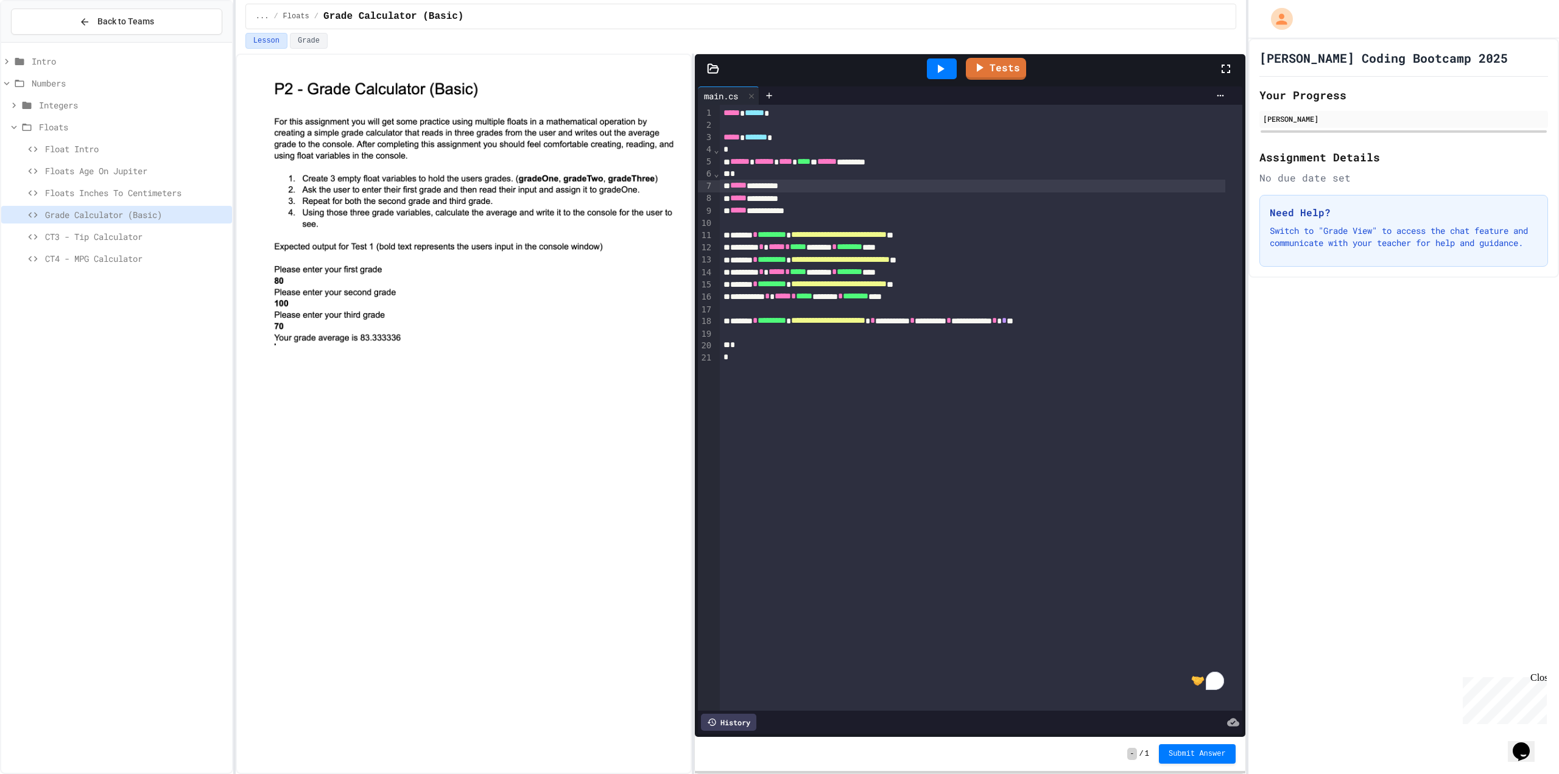
click at [943, 61] on div at bounding box center [942, 68] width 30 height 21
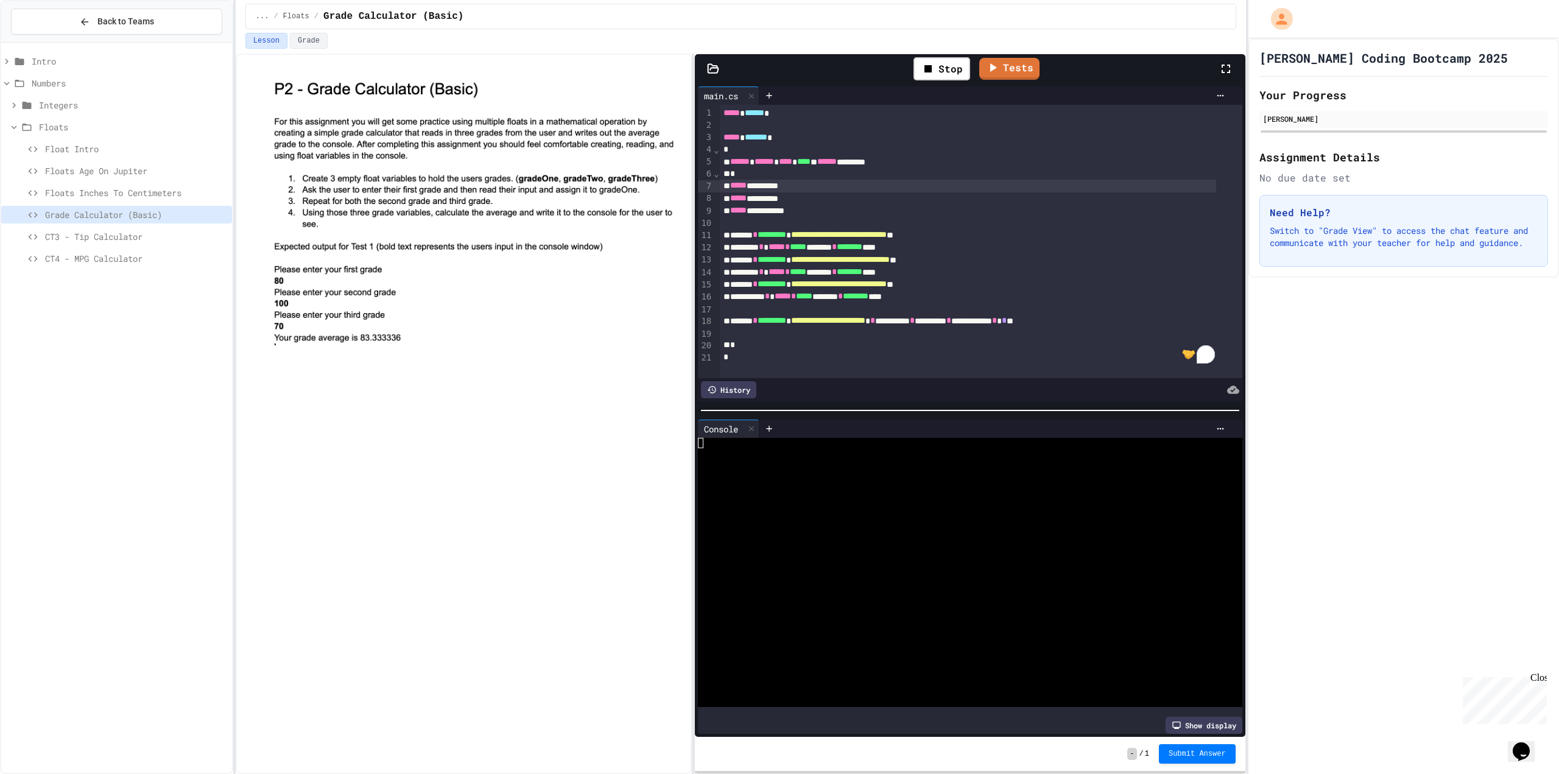
click at [825, 524] on div at bounding box center [958, 526] width 521 height 10
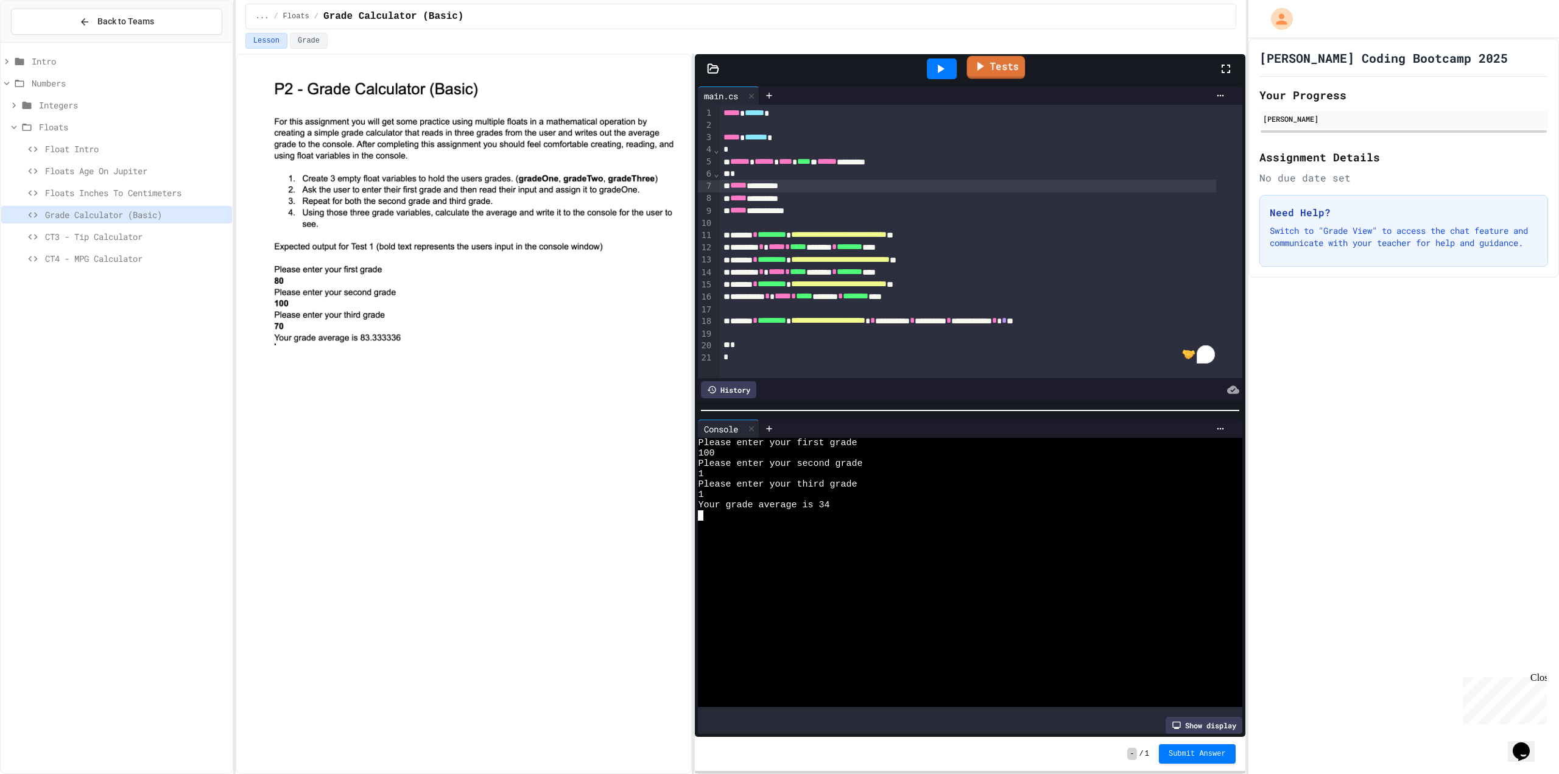
click at [1009, 74] on link "Tests" at bounding box center [996, 67] width 58 height 23
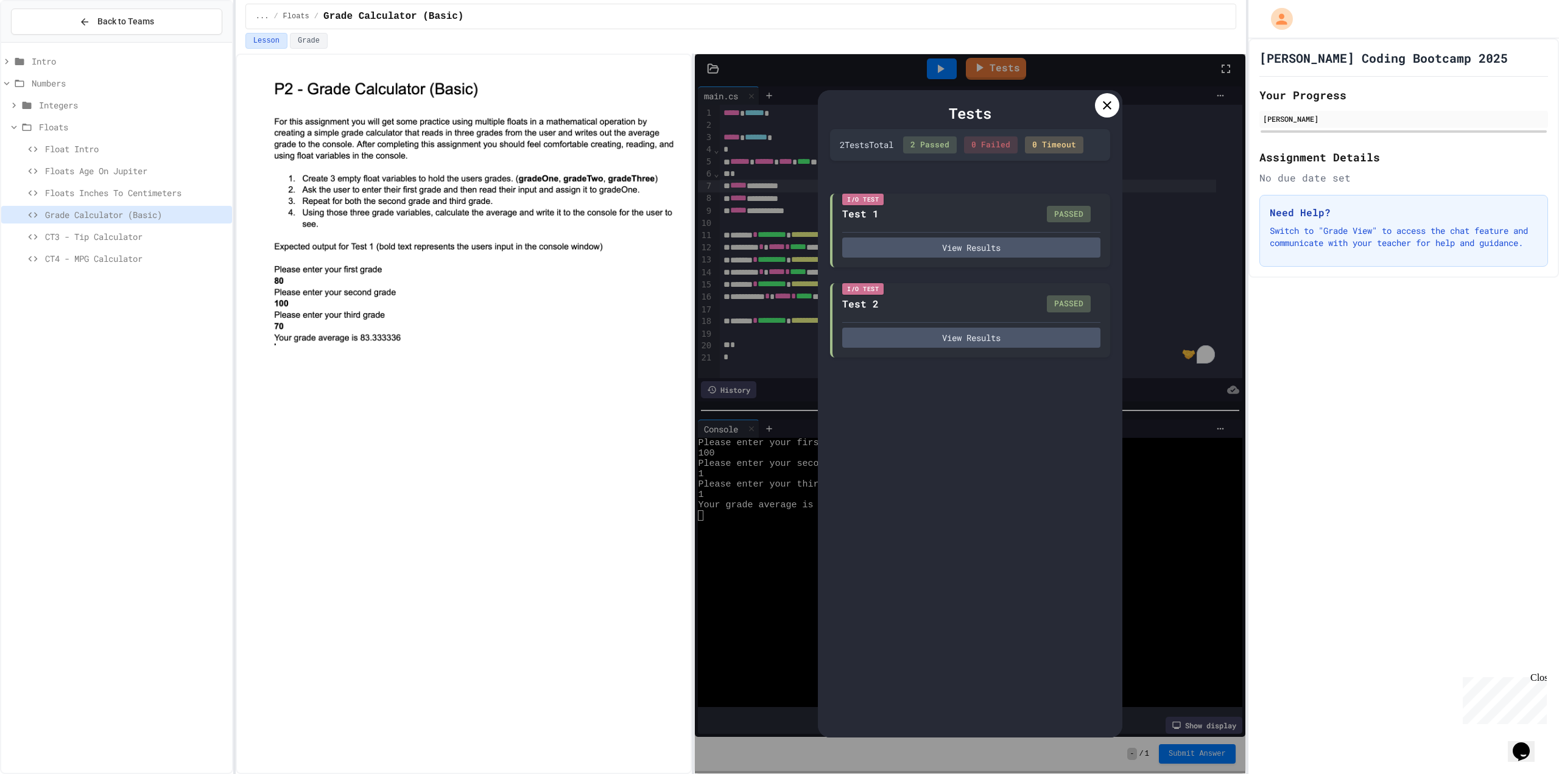
click at [1110, 101] on icon at bounding box center [1107, 105] width 15 height 15
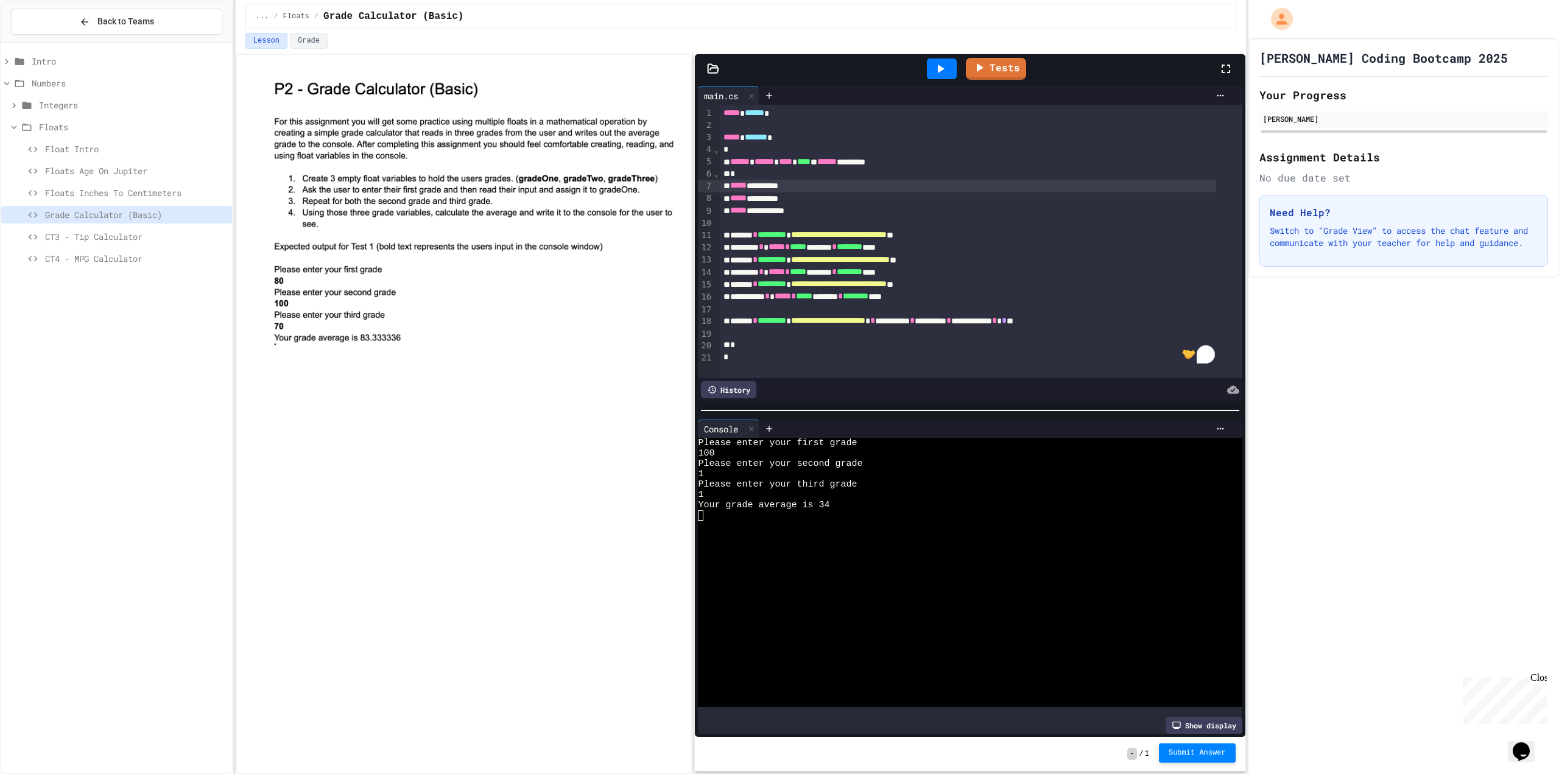
click at [1198, 753] on span "Submit Answer" at bounding box center [1197, 753] width 57 height 10
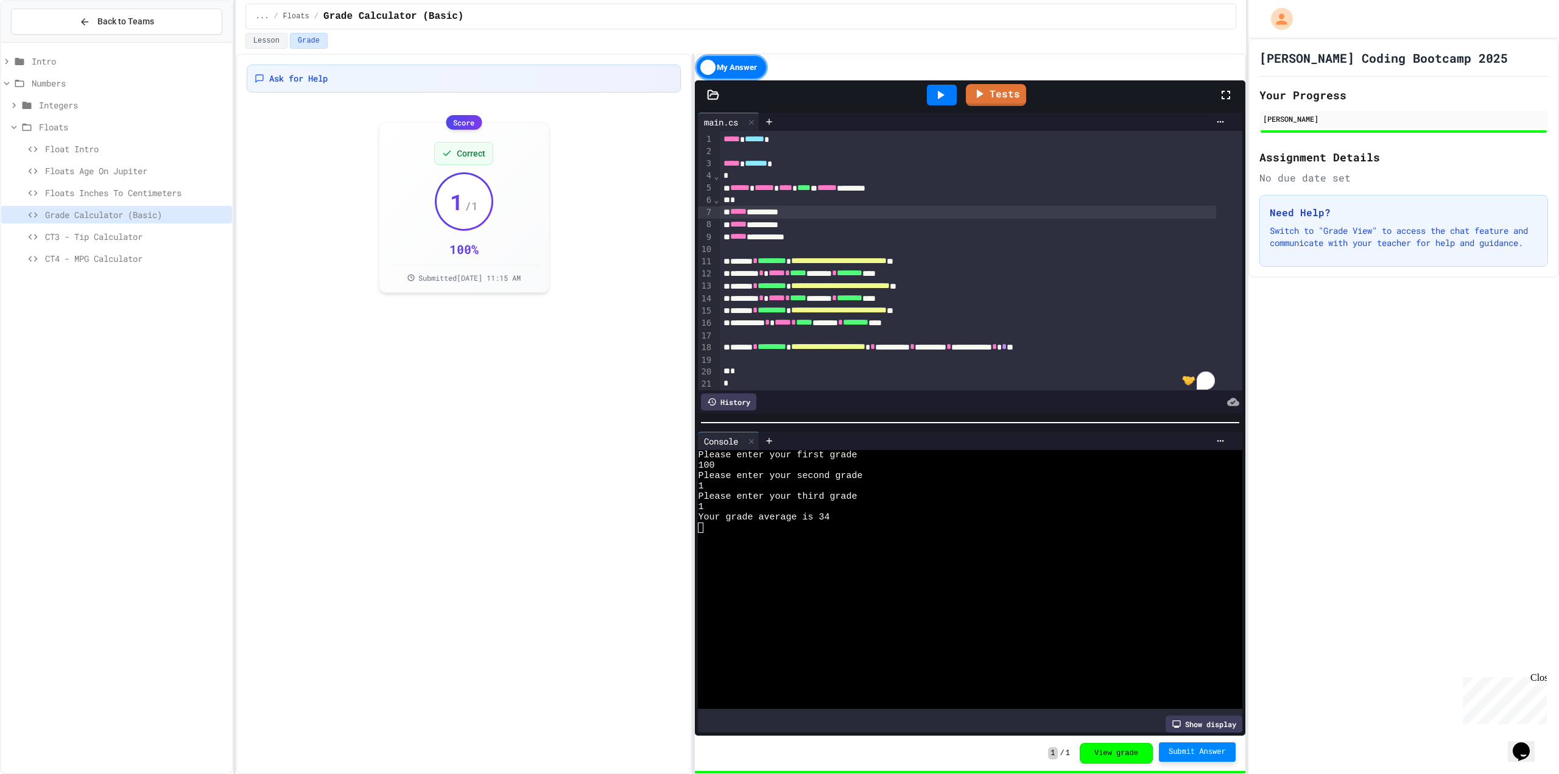
click at [107, 239] on span "CT3 - Tip Calculator" at bounding box center [136, 236] width 182 height 13
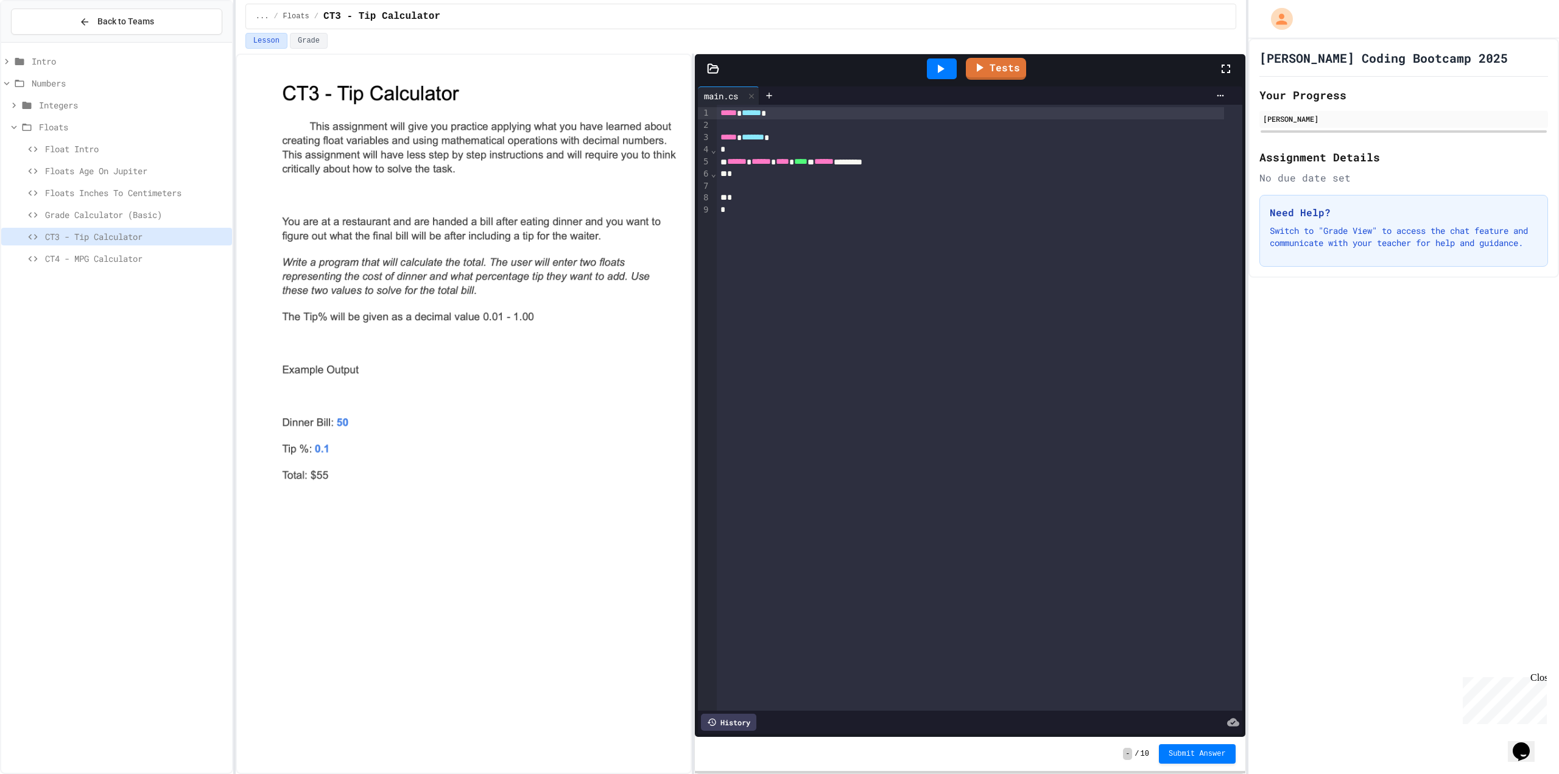
click at [783, 186] on div at bounding box center [980, 186] width 526 height 12
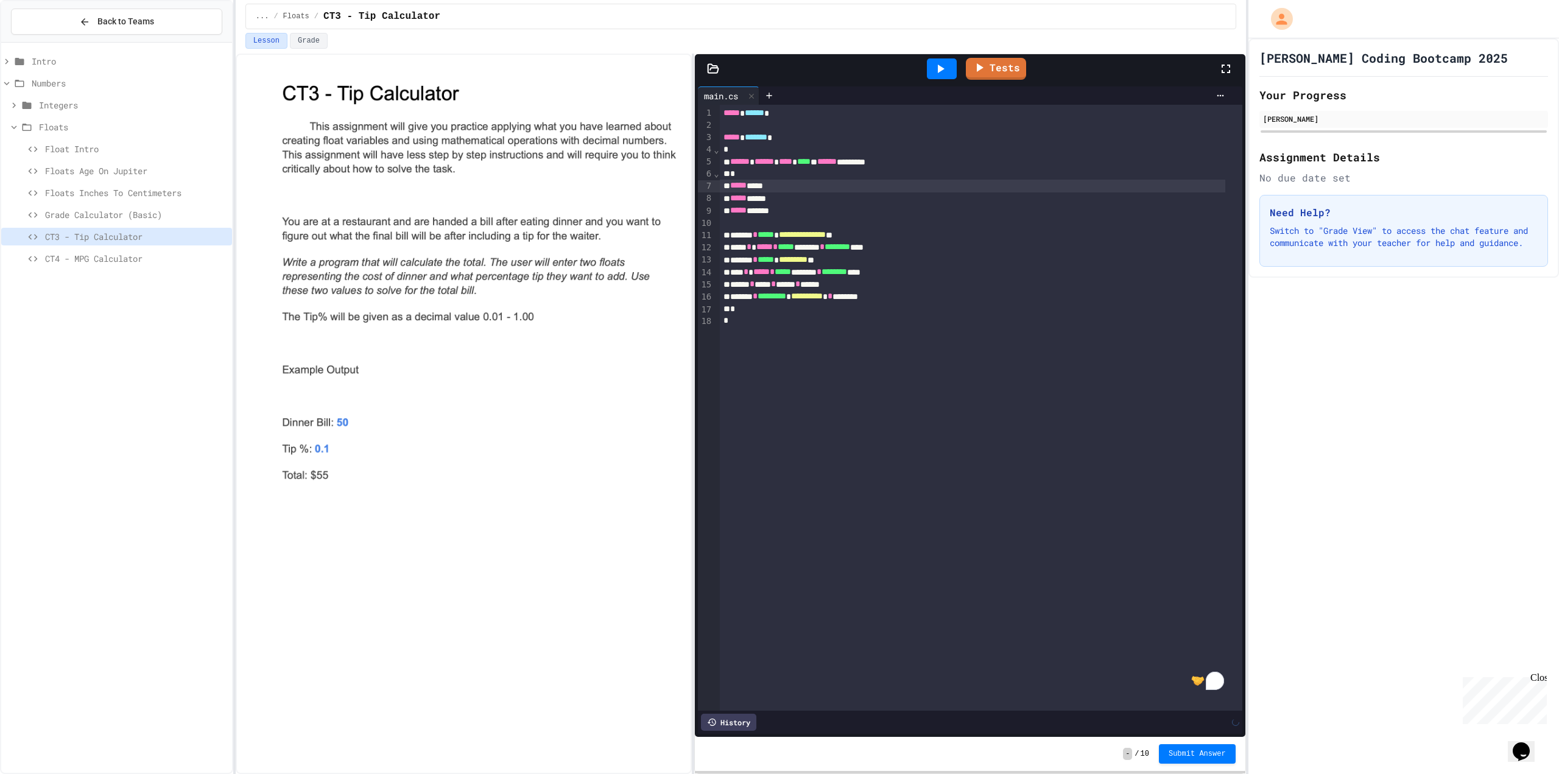
click at [936, 71] on icon at bounding box center [940, 69] width 15 height 15
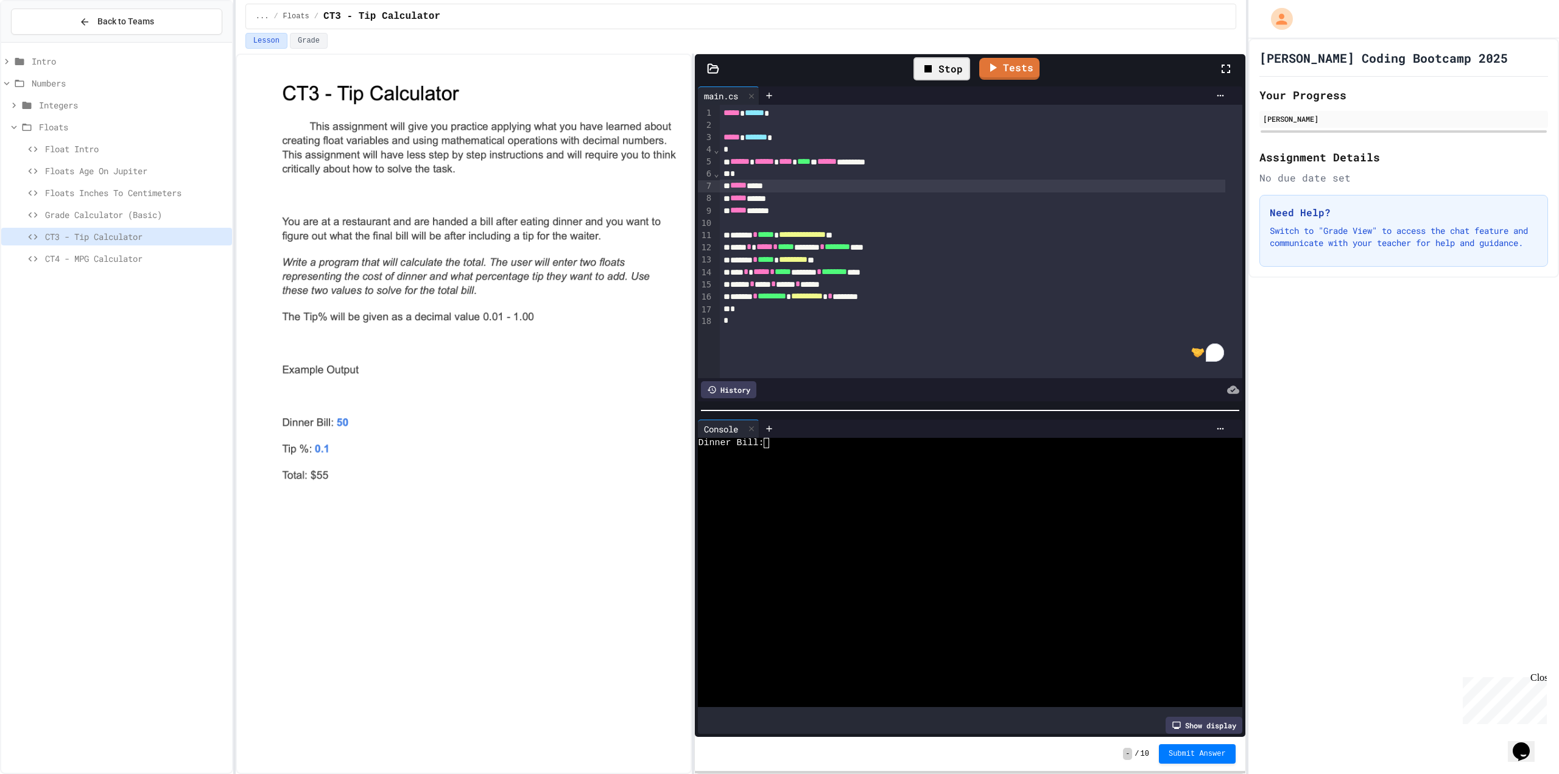
click at [789, 479] on div at bounding box center [958, 484] width 521 height 10
click at [935, 74] on icon at bounding box center [928, 69] width 15 height 15
click at [1010, 60] on link "Tests" at bounding box center [996, 69] width 60 height 22
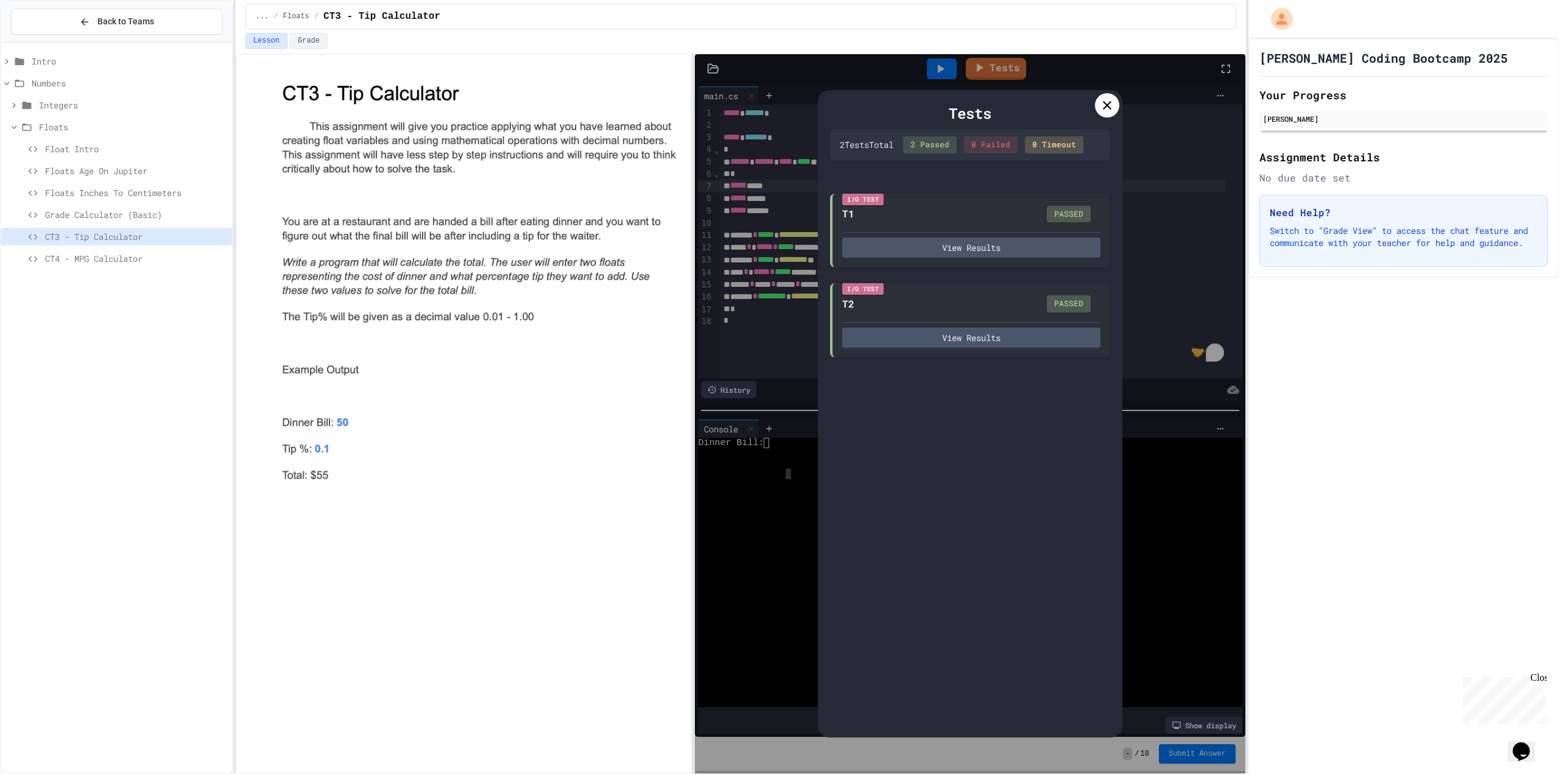
click at [1111, 106] on icon at bounding box center [1107, 105] width 15 height 15
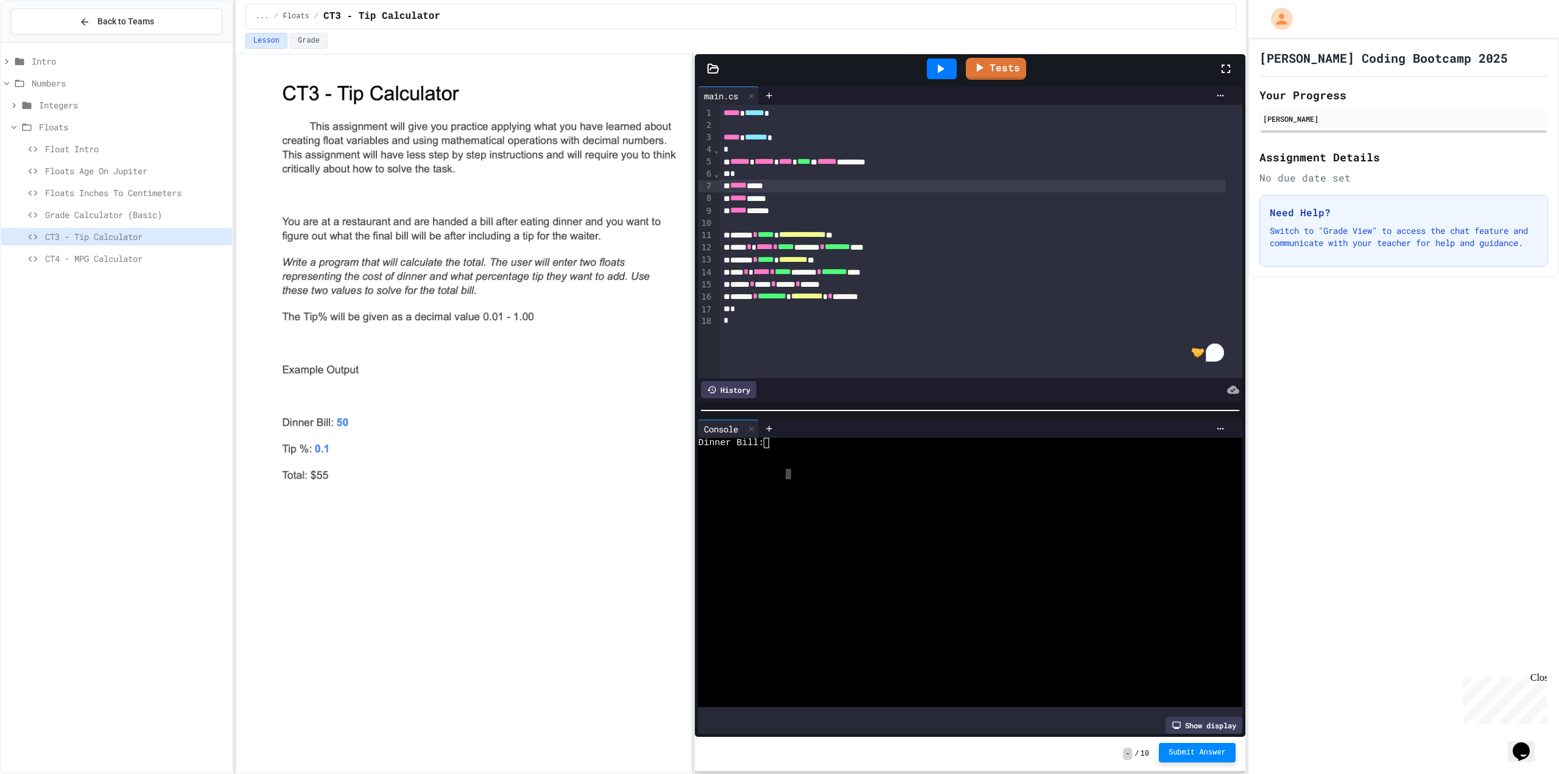
click at [1184, 747] on button "Submit Answer" at bounding box center [1197, 752] width 77 height 19
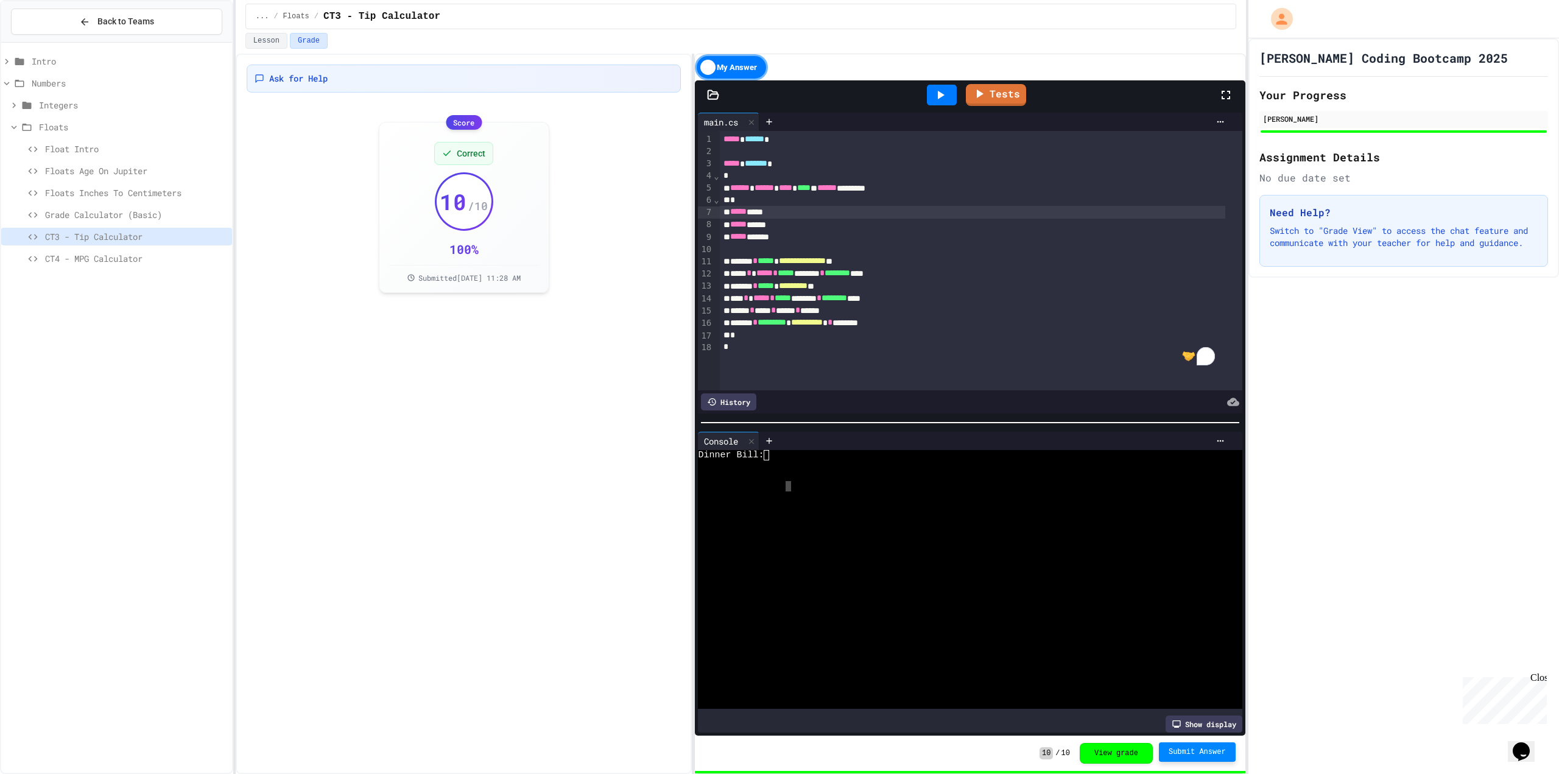
click at [112, 255] on span "CT4 - MPG Calculator" at bounding box center [136, 258] width 182 height 13
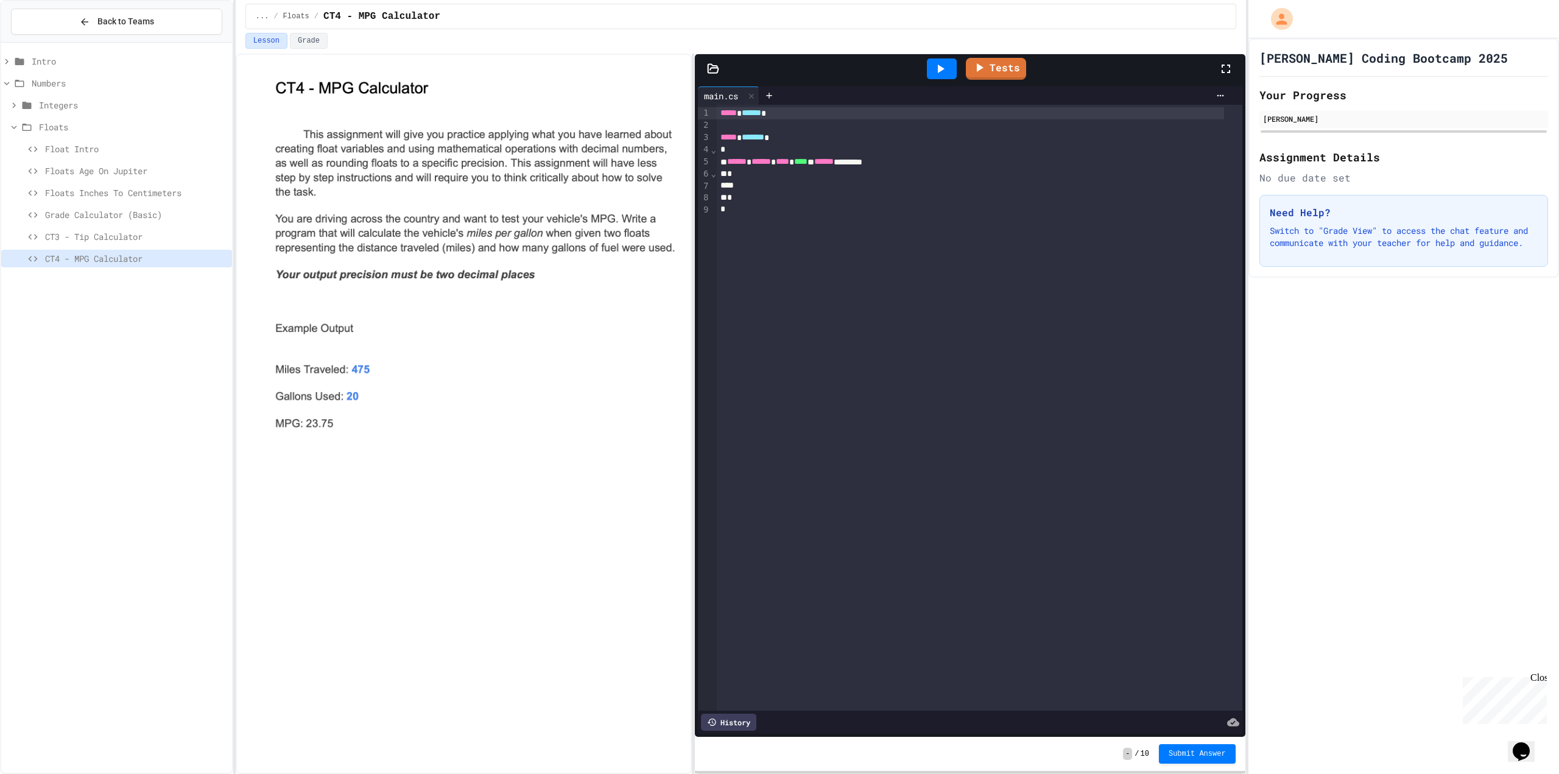
click at [158, 231] on span "CT3 - Tip Calculator" at bounding box center [136, 236] width 182 height 13
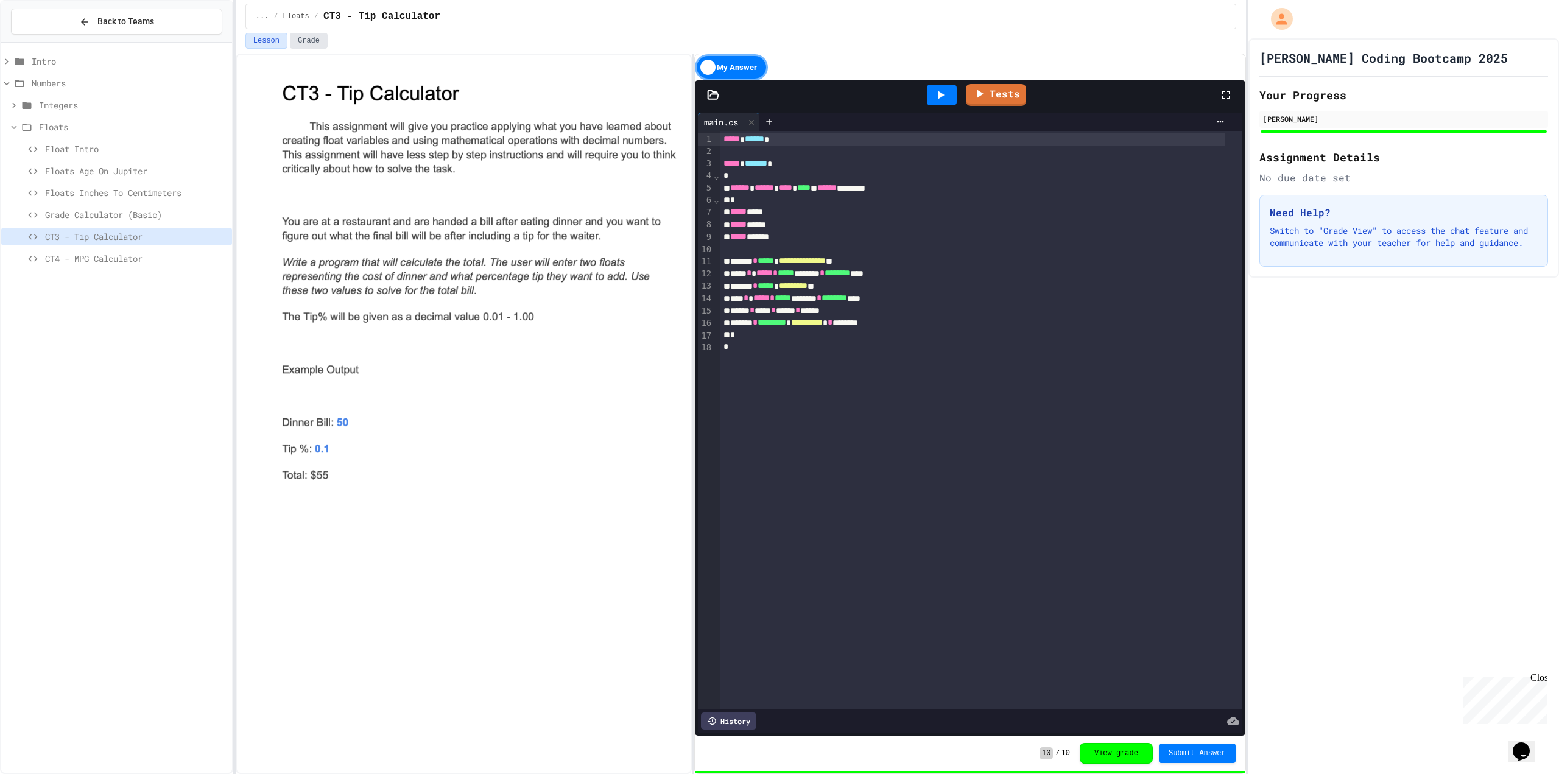
click at [314, 41] on button "Grade" at bounding box center [309, 41] width 38 height 16
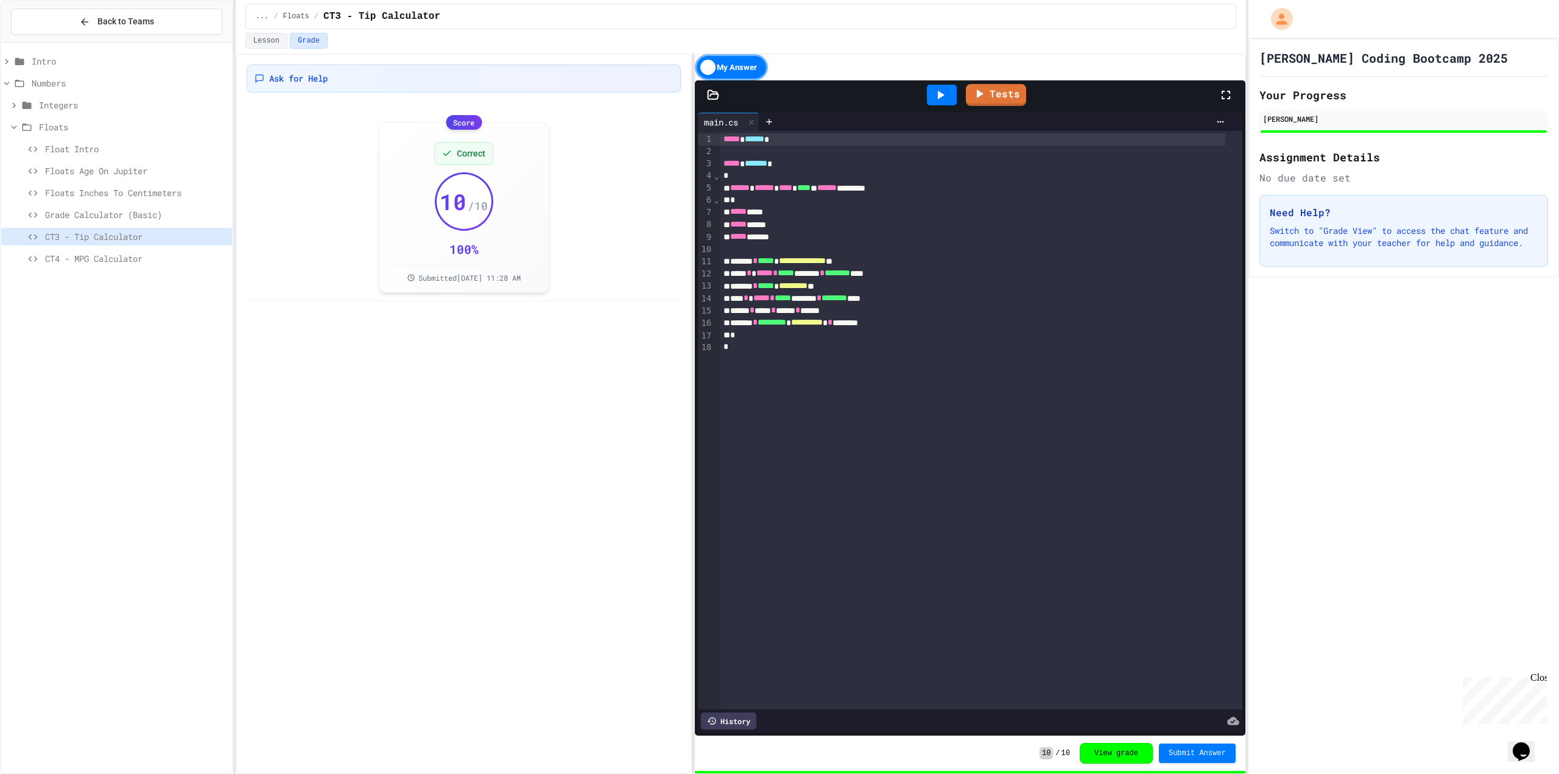
click at [943, 95] on icon at bounding box center [941, 95] width 7 height 9
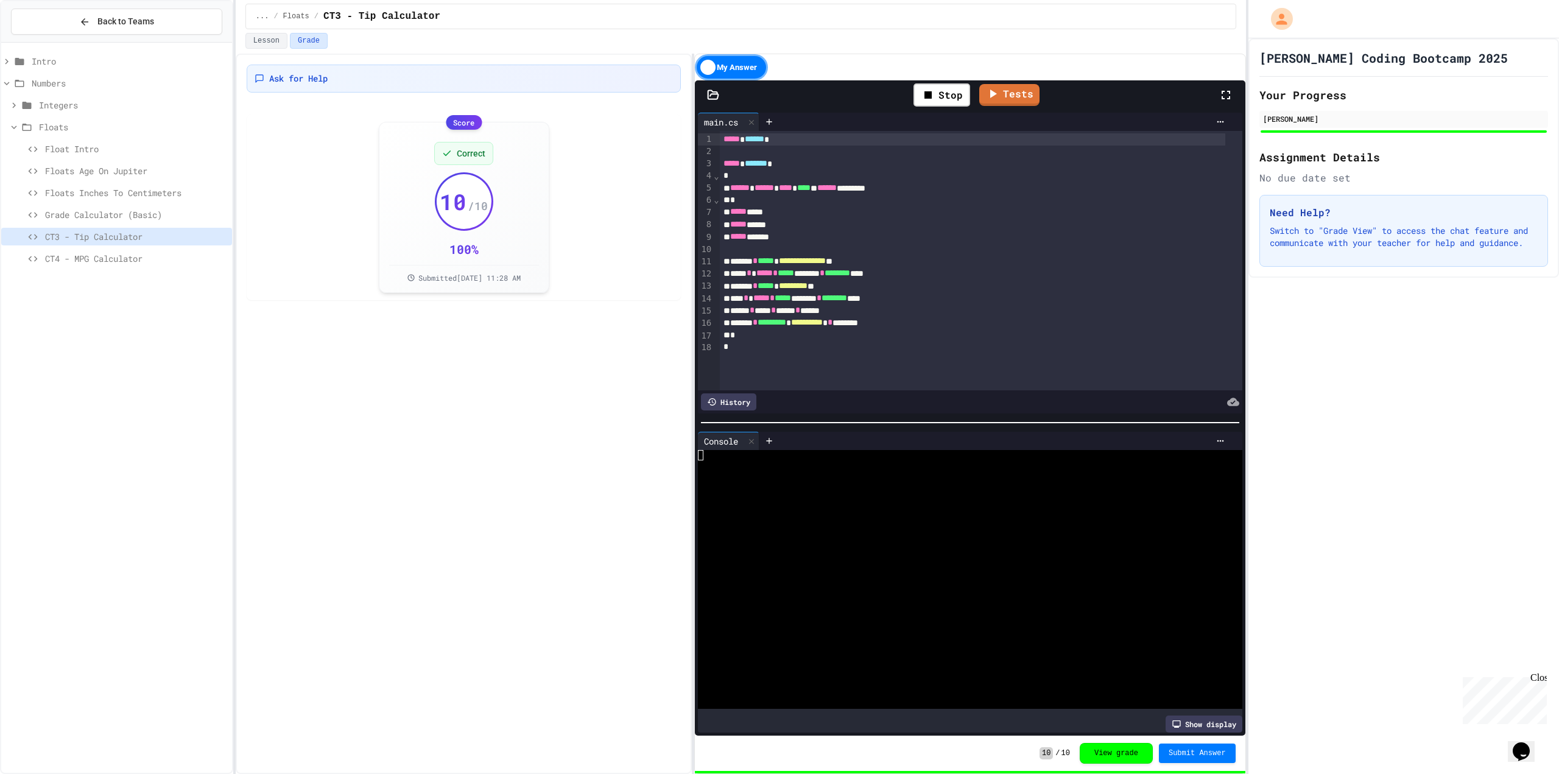
click at [776, 491] on div at bounding box center [958, 496] width 521 height 10
click at [97, 257] on span "CT4 - MPG Calculator" at bounding box center [136, 258] width 182 height 13
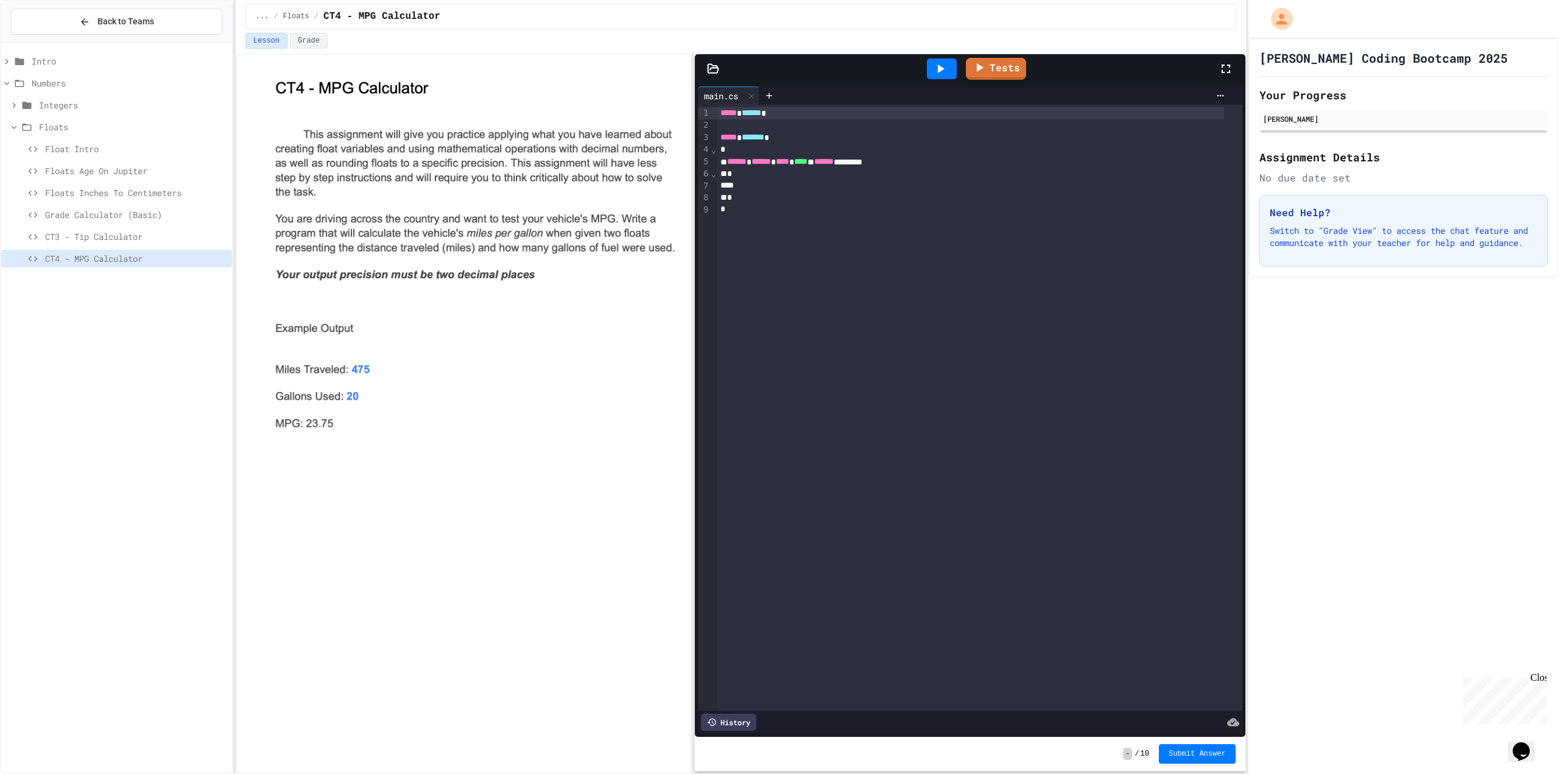
click at [761, 179] on div "*" at bounding box center [970, 174] width 507 height 12
click at [761, 189] on div "To enrich screen reader interactions, please activate Accessibility in Grammarl…" at bounding box center [970, 186] width 507 height 12
click at [741, 183] on div "To enrich screen reader interactions, please activate Accessibility in Grammarl…" at bounding box center [970, 186] width 507 height 12
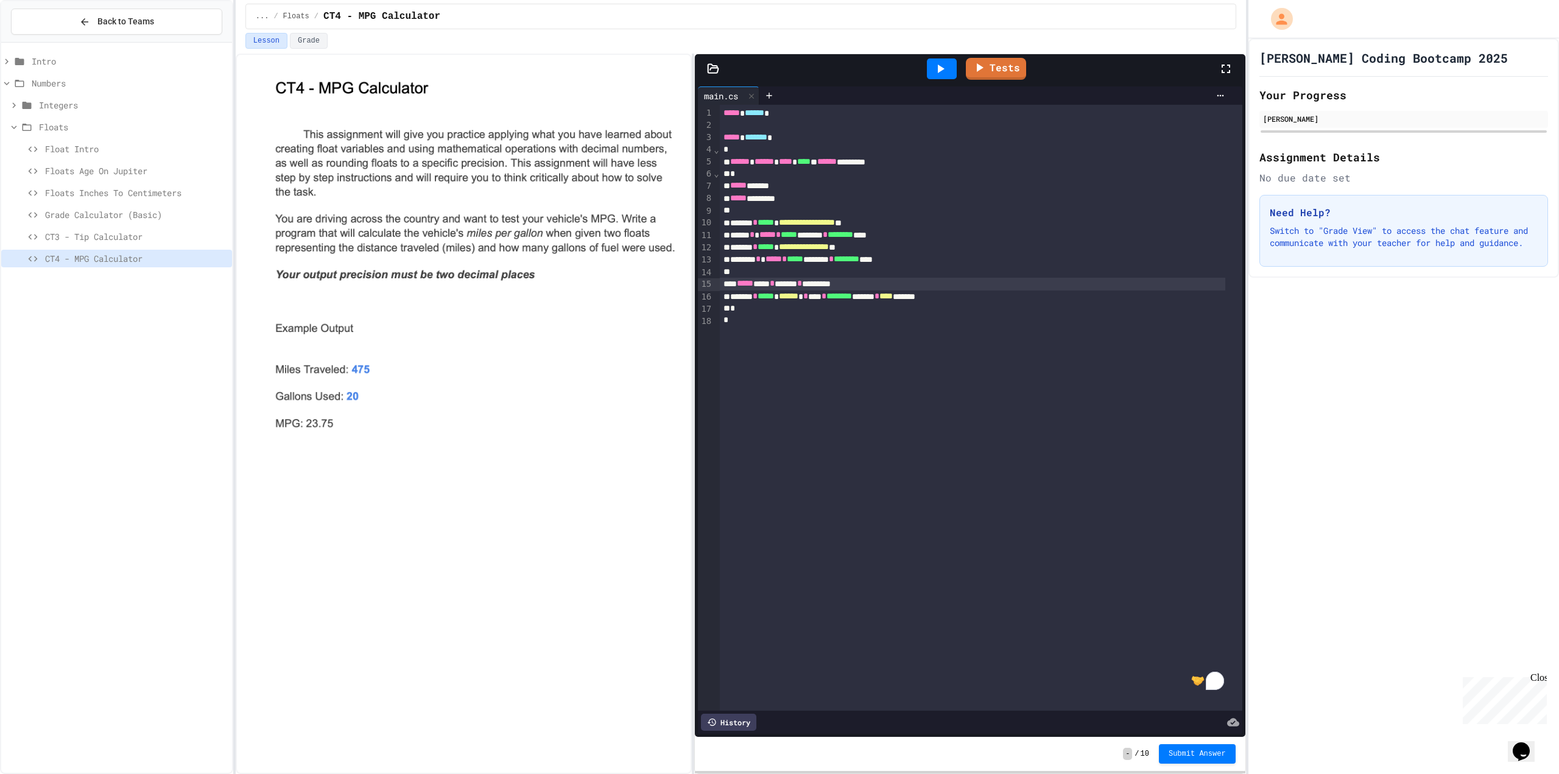
click at [954, 69] on div at bounding box center [942, 68] width 30 height 21
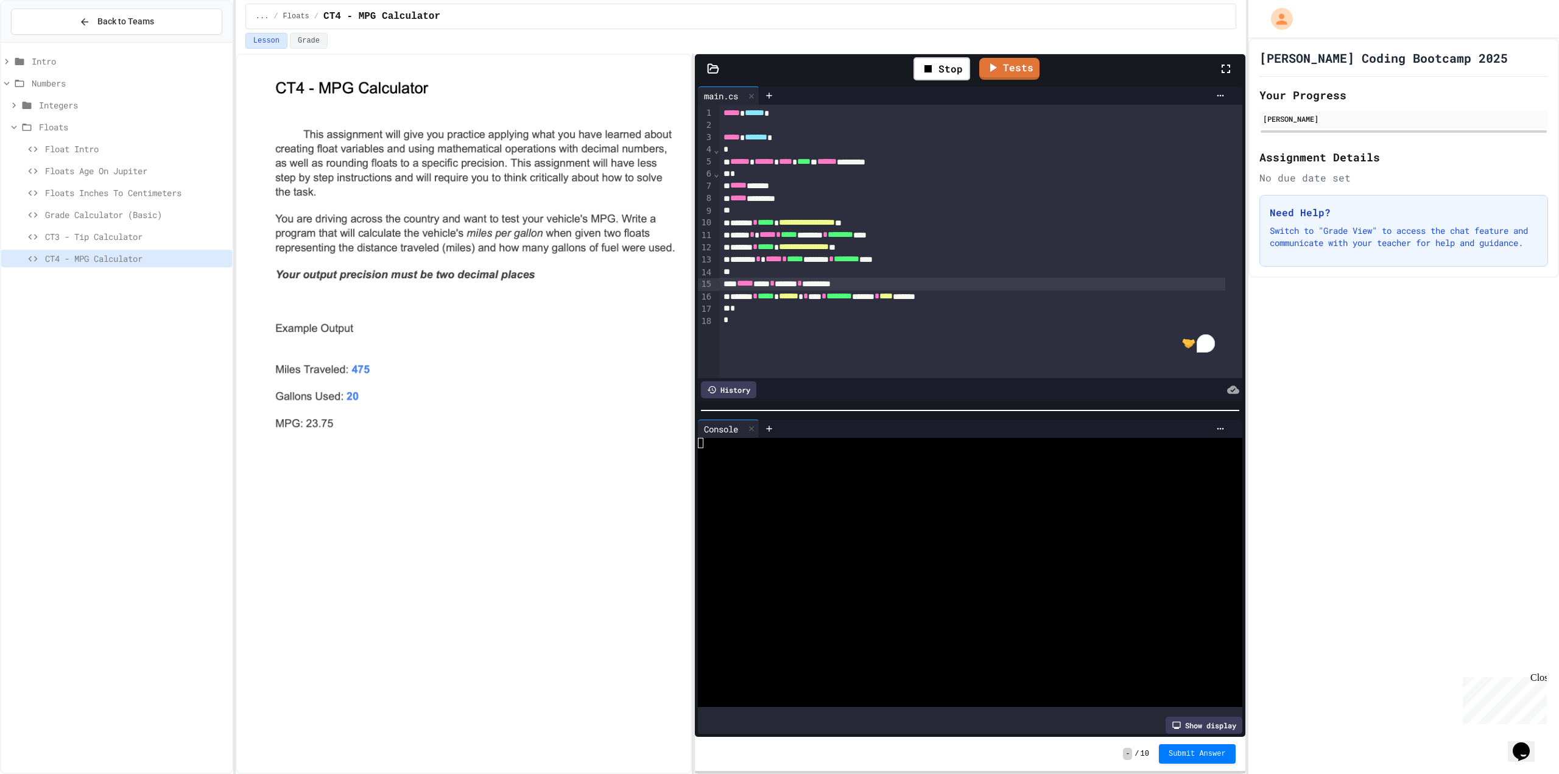
click at [994, 536] on div at bounding box center [958, 536] width 521 height 10
click at [1010, 65] on link "Tests" at bounding box center [996, 68] width 61 height 23
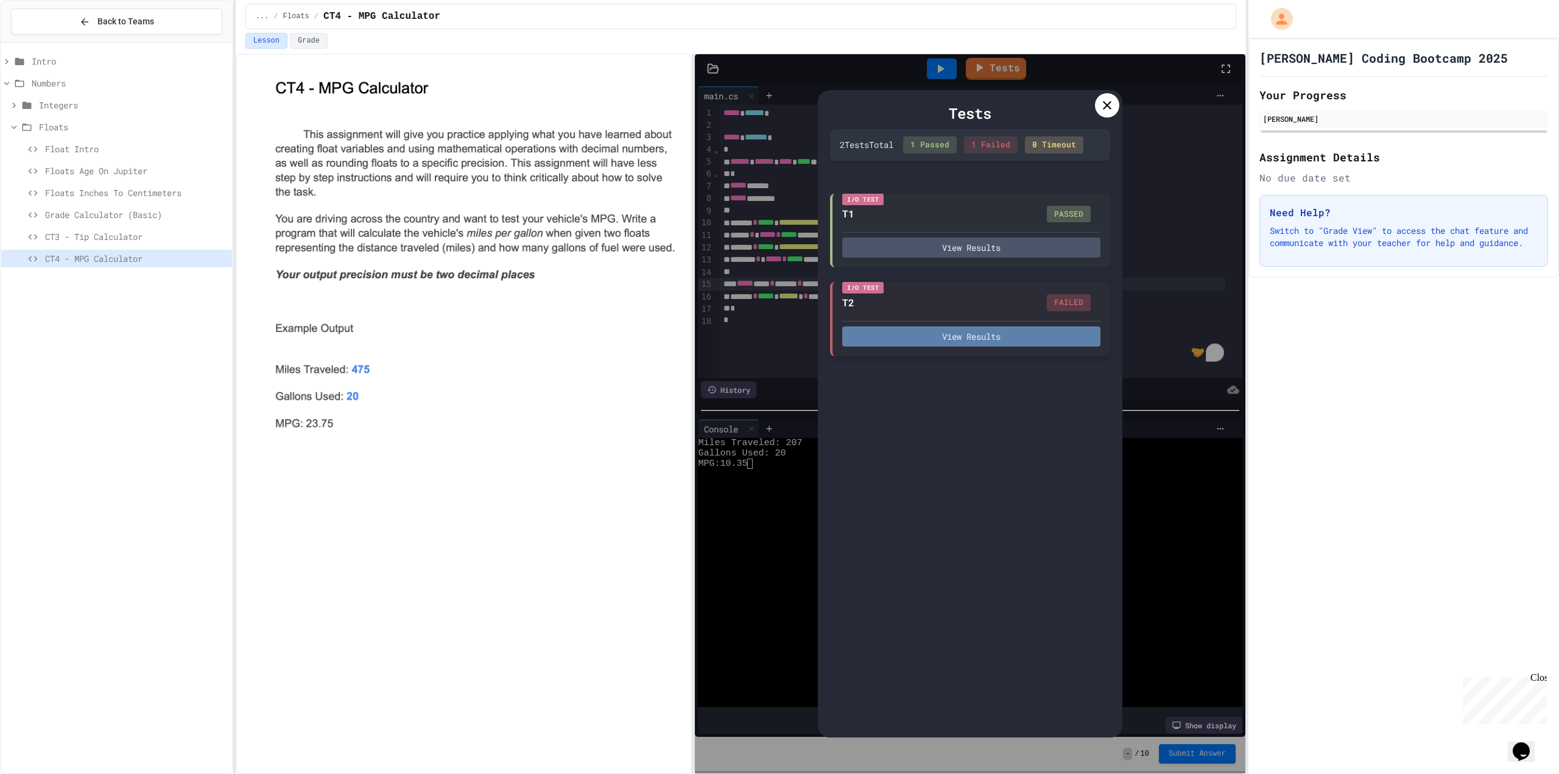
click at [996, 335] on button "View Results" at bounding box center [971, 336] width 258 height 20
click at [1113, 102] on icon at bounding box center [1107, 105] width 15 height 15
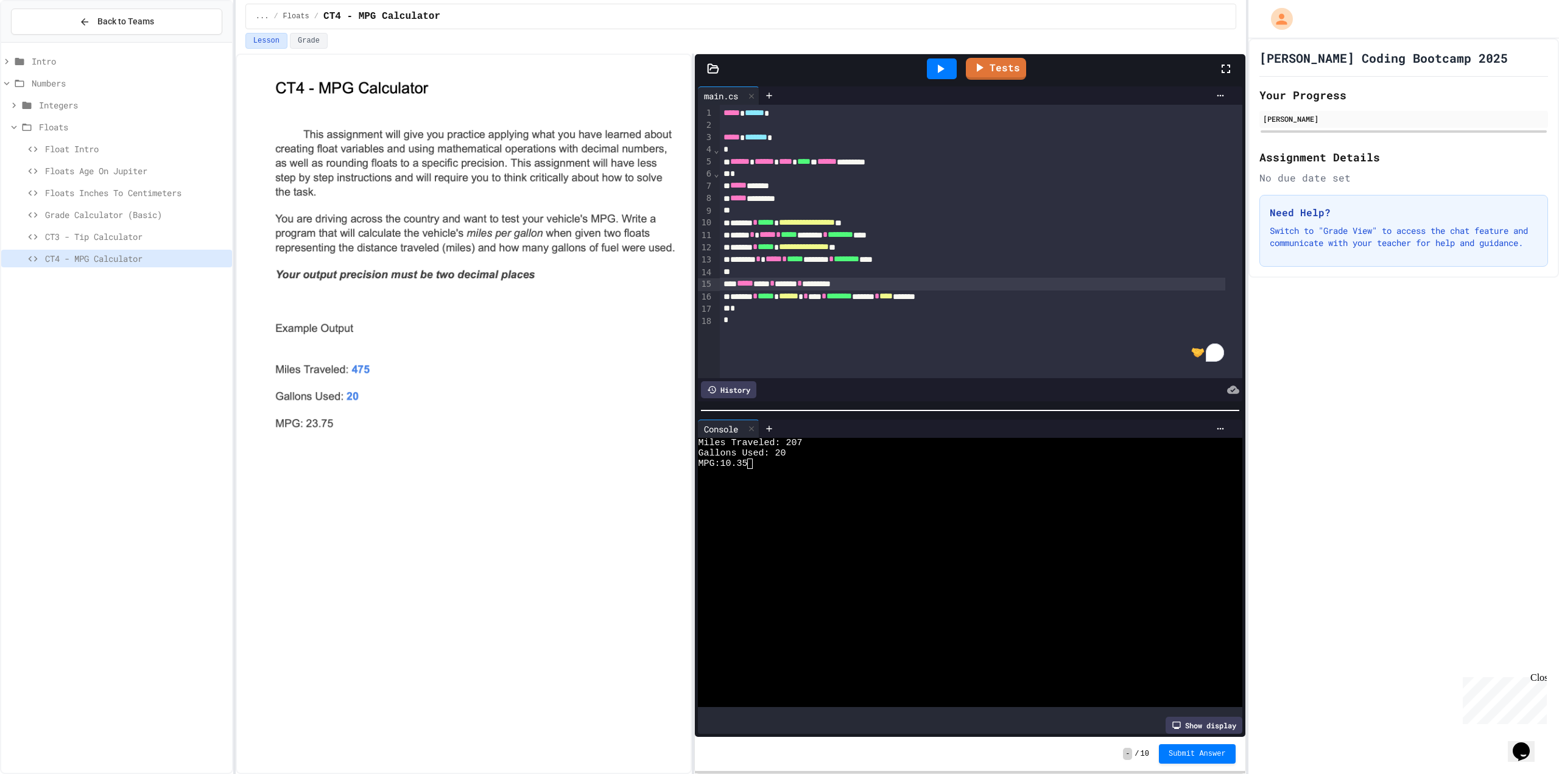
click at [798, 298] on span "******" at bounding box center [788, 296] width 19 height 9
click at [942, 69] on icon at bounding box center [941, 69] width 7 height 9
click at [827, 541] on div at bounding box center [958, 546] width 521 height 10
click at [977, 69] on icon at bounding box center [979, 67] width 15 height 15
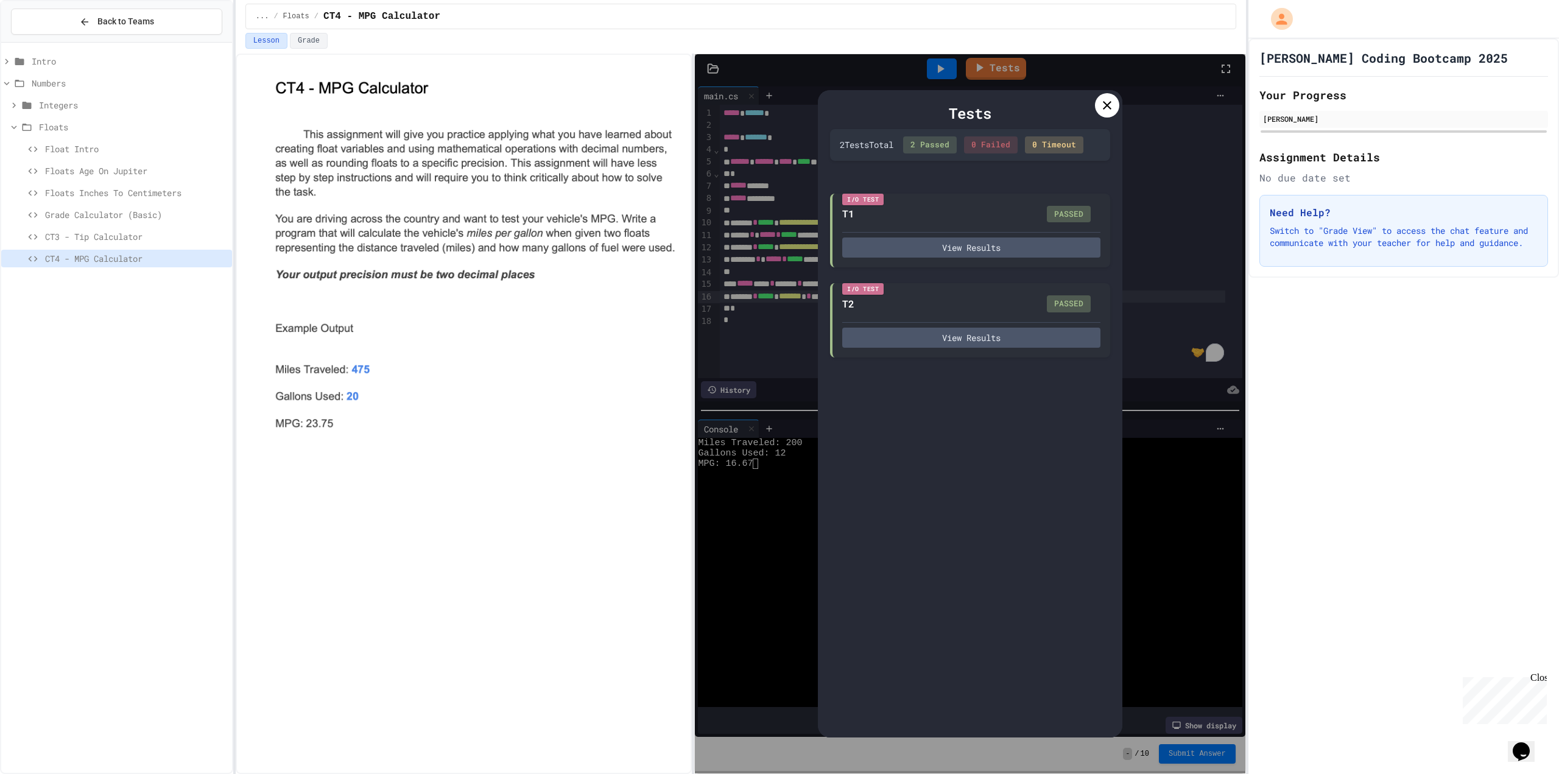
click at [1106, 111] on icon at bounding box center [1107, 105] width 15 height 15
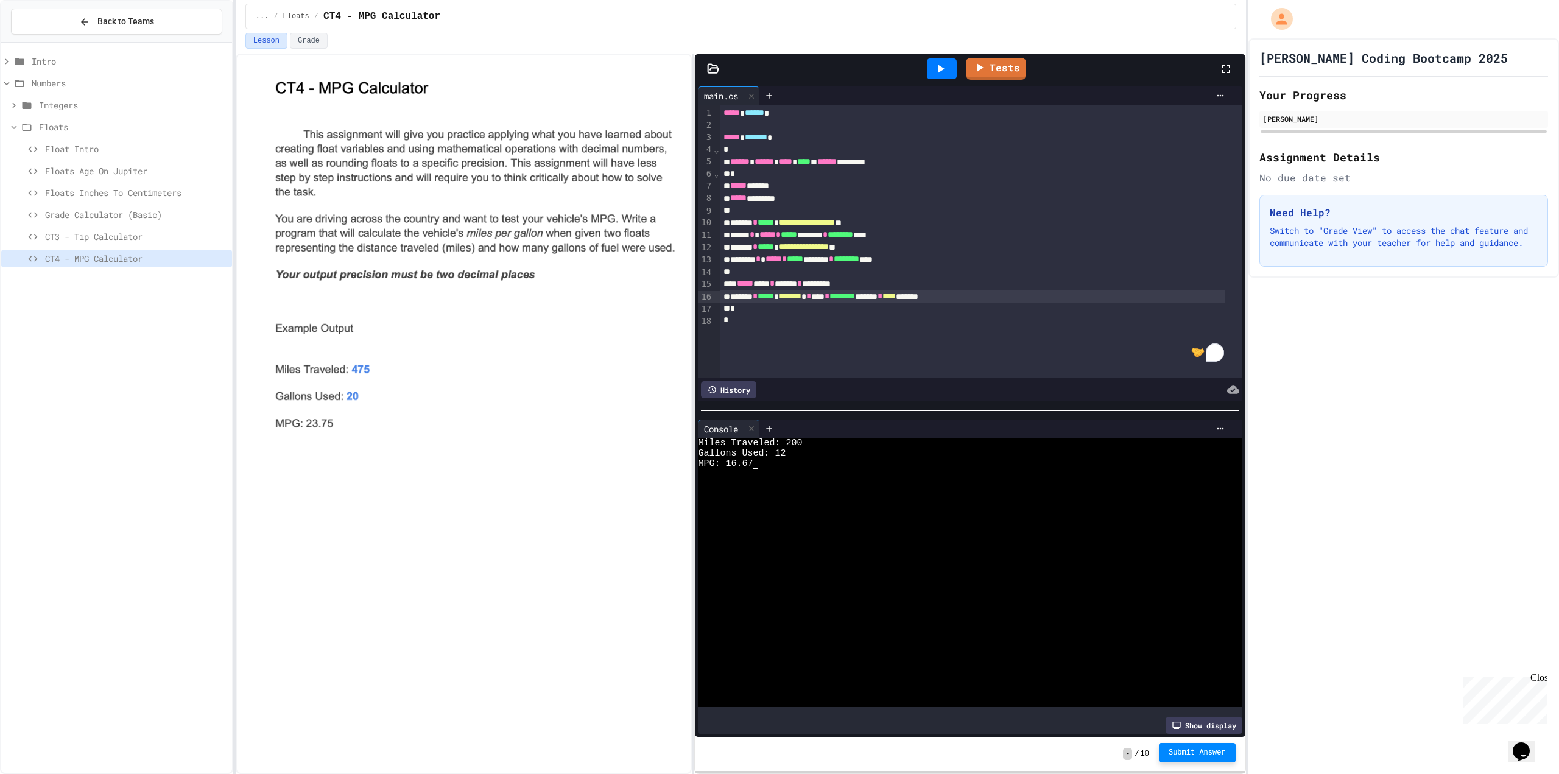
click at [1219, 753] on span "Submit Answer" at bounding box center [1197, 753] width 57 height 10
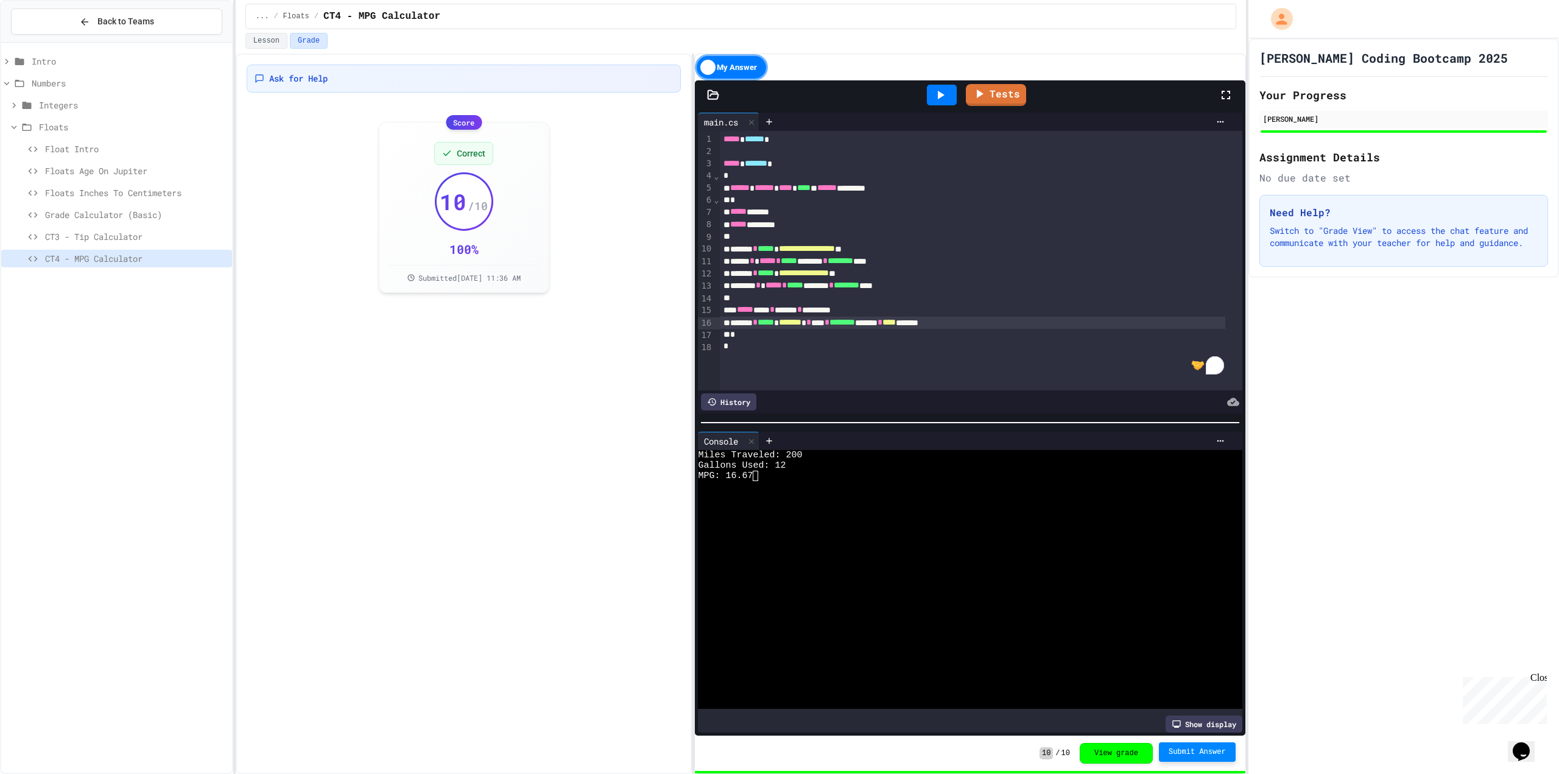
click at [146, 194] on span "Floats Inches To Centimeters" at bounding box center [136, 192] width 182 height 13
